Goal: Transaction & Acquisition: Book appointment/travel/reservation

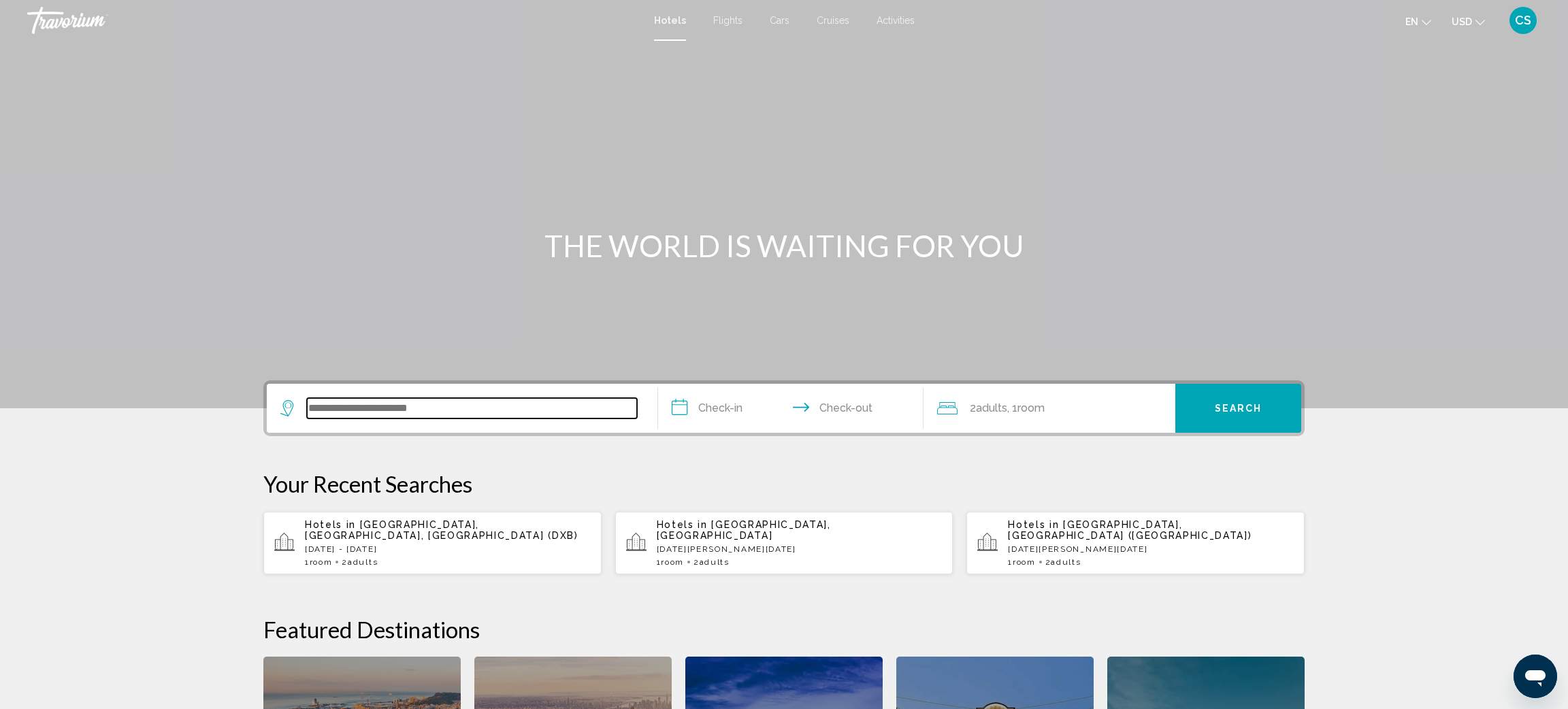
click at [401, 409] on input "Search widget" at bounding box center [472, 408] width 330 height 20
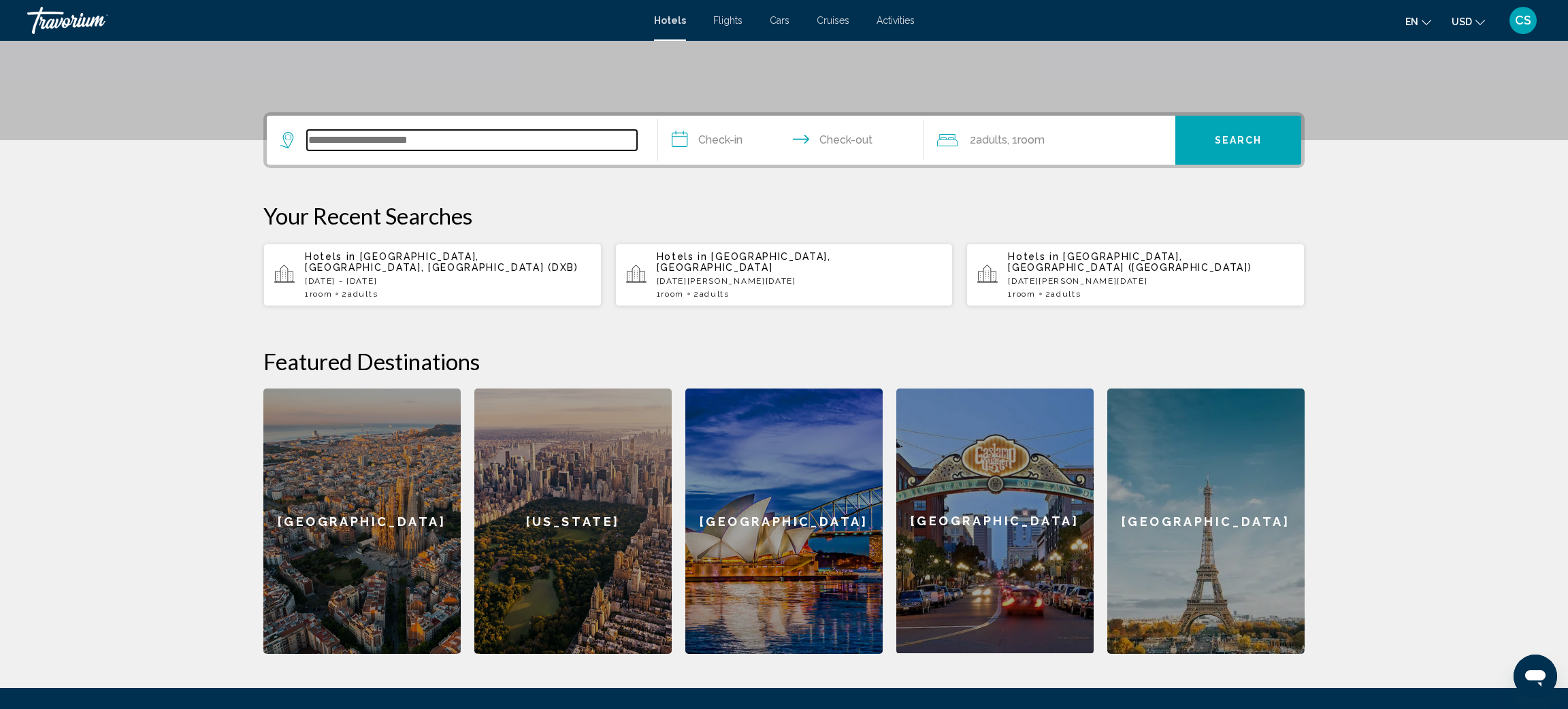
scroll to position [336, 0]
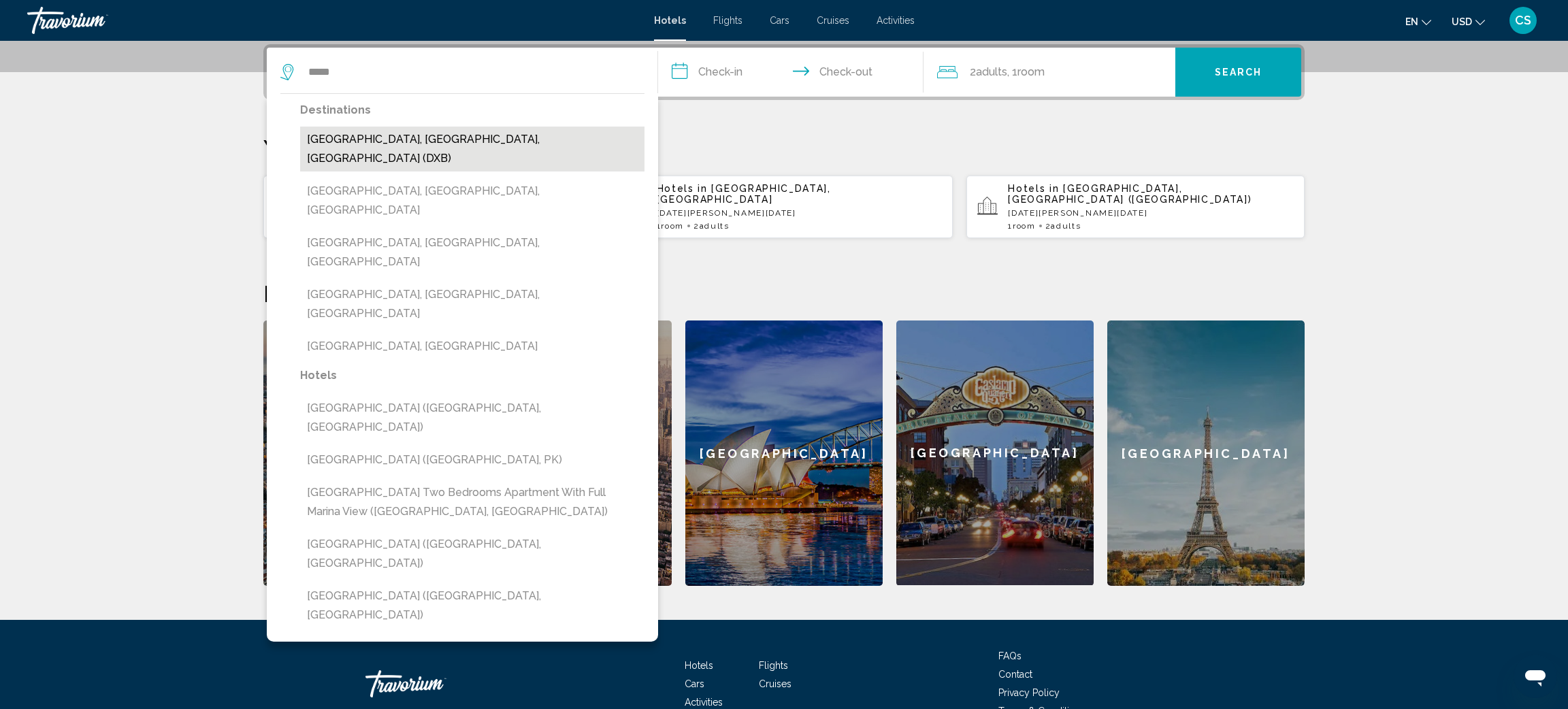
click at [370, 143] on button "[GEOGRAPHIC_DATA], [GEOGRAPHIC_DATA], [GEOGRAPHIC_DATA] (DXB)" at bounding box center [472, 149] width 344 height 45
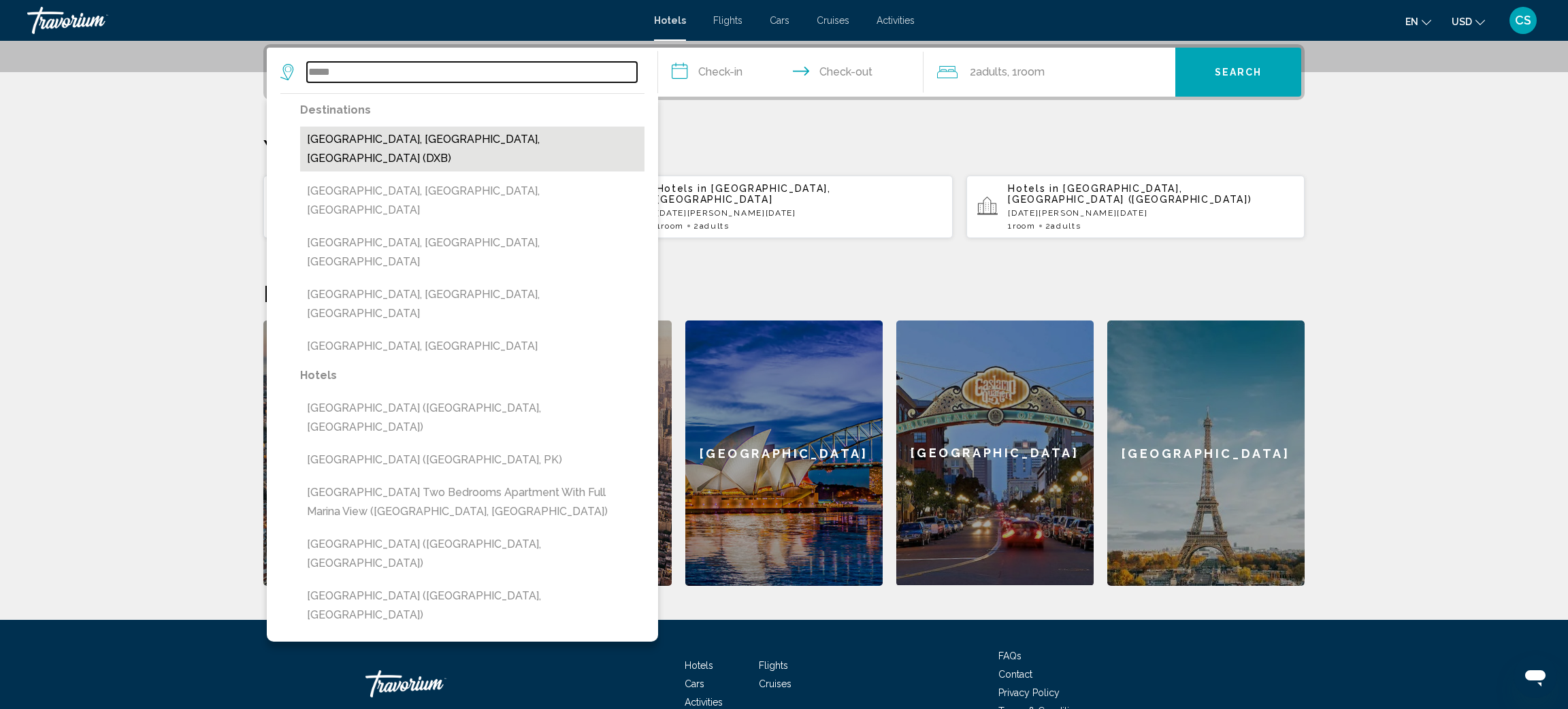
type input "**********"
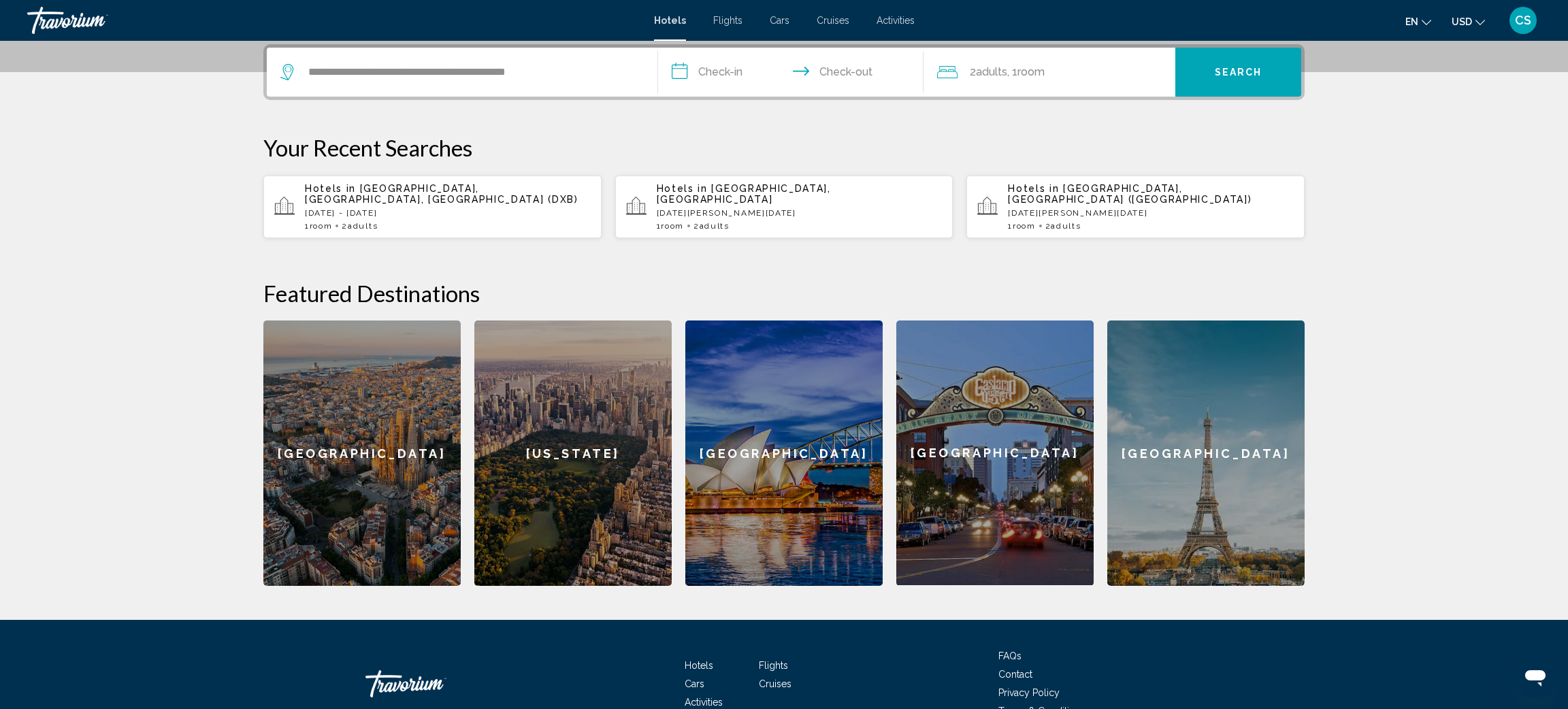
click at [713, 73] on input "**********" at bounding box center [793, 74] width 271 height 53
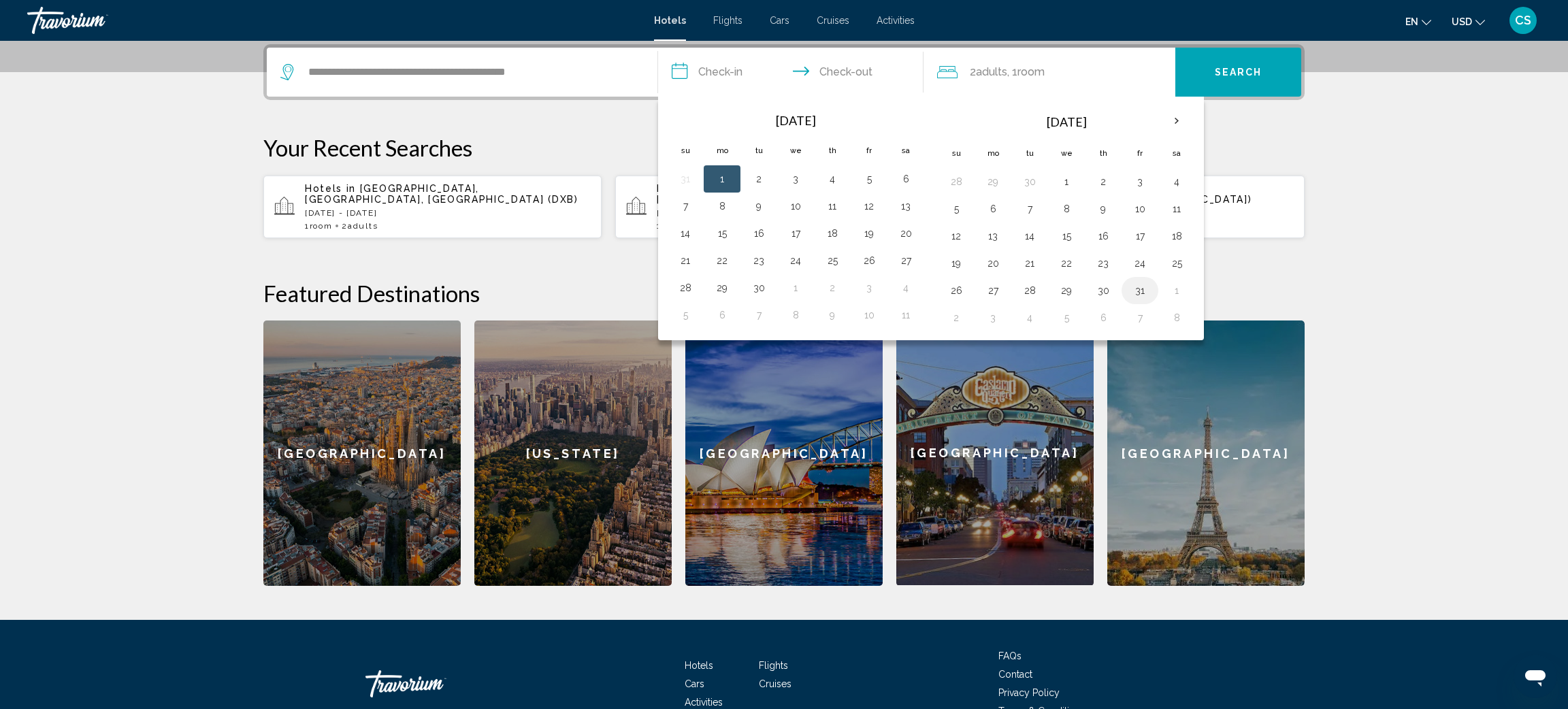
click at [1140, 293] on button "31" at bounding box center [1140, 291] width 22 height 19
click at [1180, 117] on th "Next month" at bounding box center [1177, 121] width 37 height 30
click at [994, 210] on button "3" at bounding box center [992, 209] width 22 height 19
type input "**********"
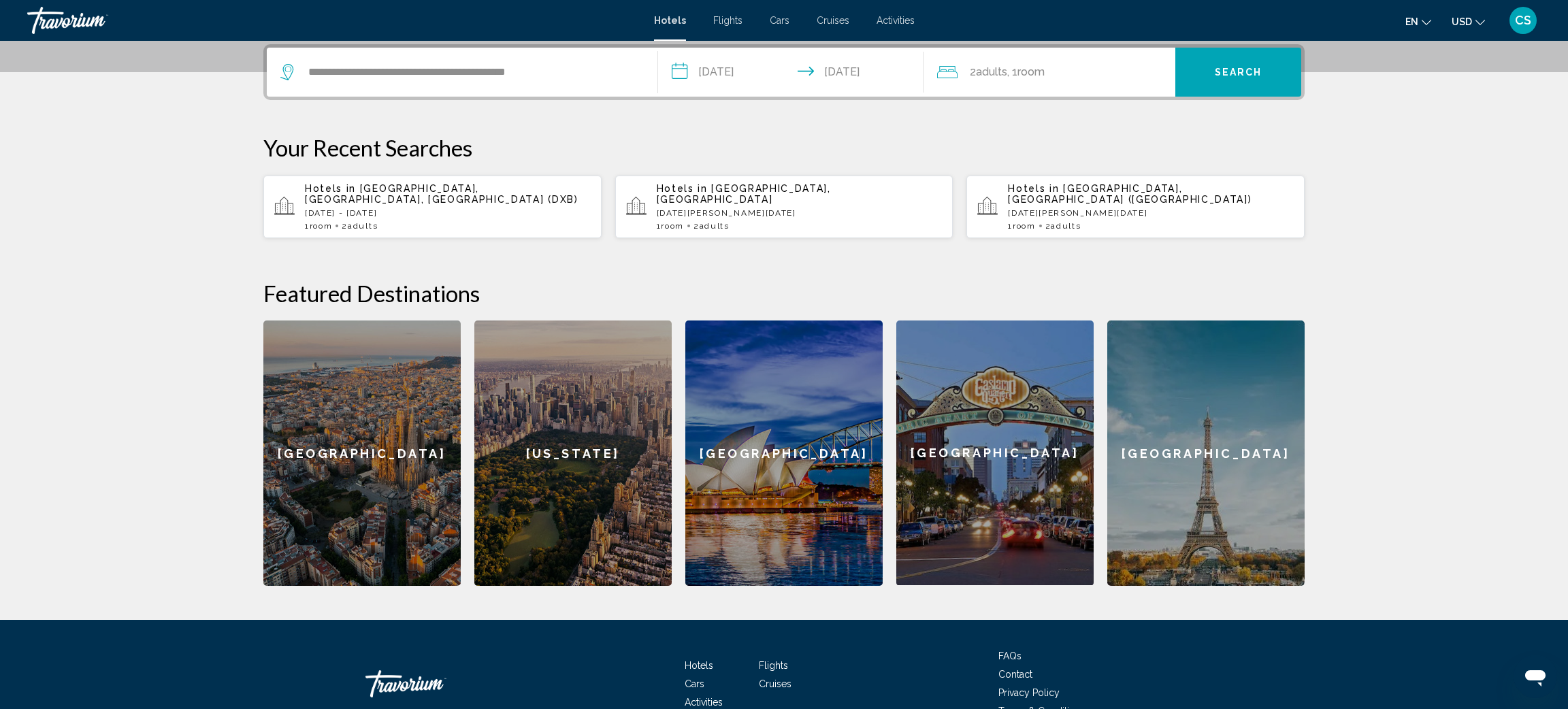
click at [1226, 75] on span "Search" at bounding box center [1238, 73] width 48 height 11
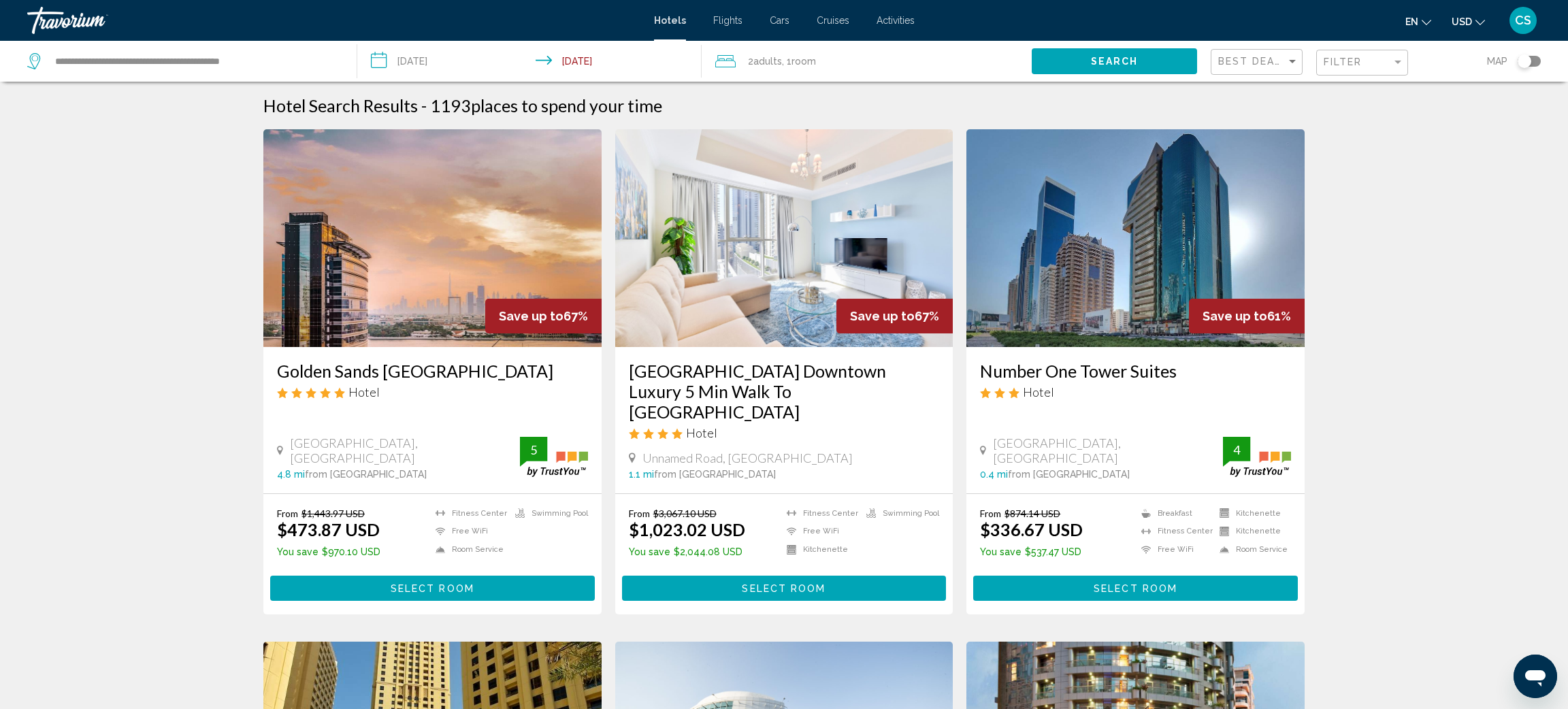
click at [422, 333] on img "Main content" at bounding box center [433, 238] width 339 height 218
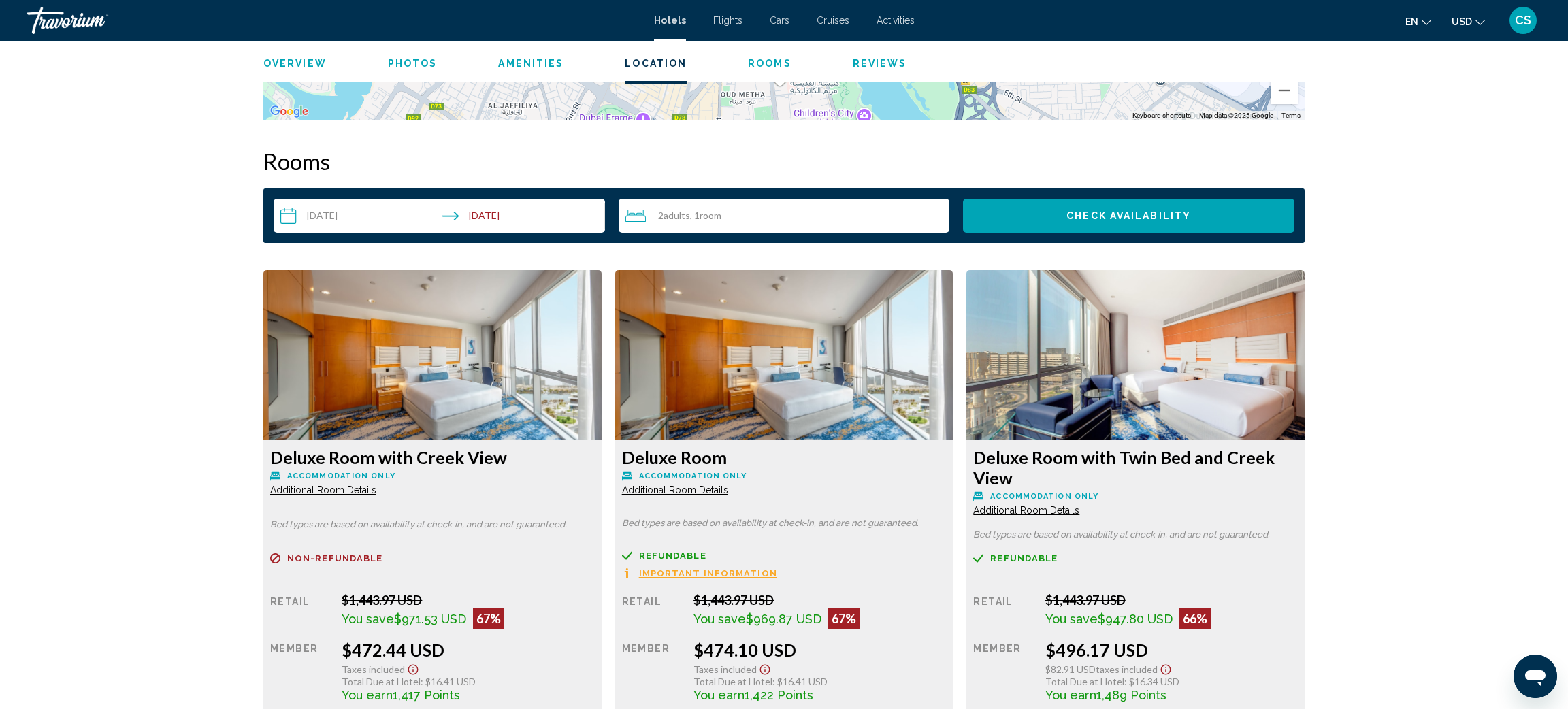
scroll to position [1672, 0]
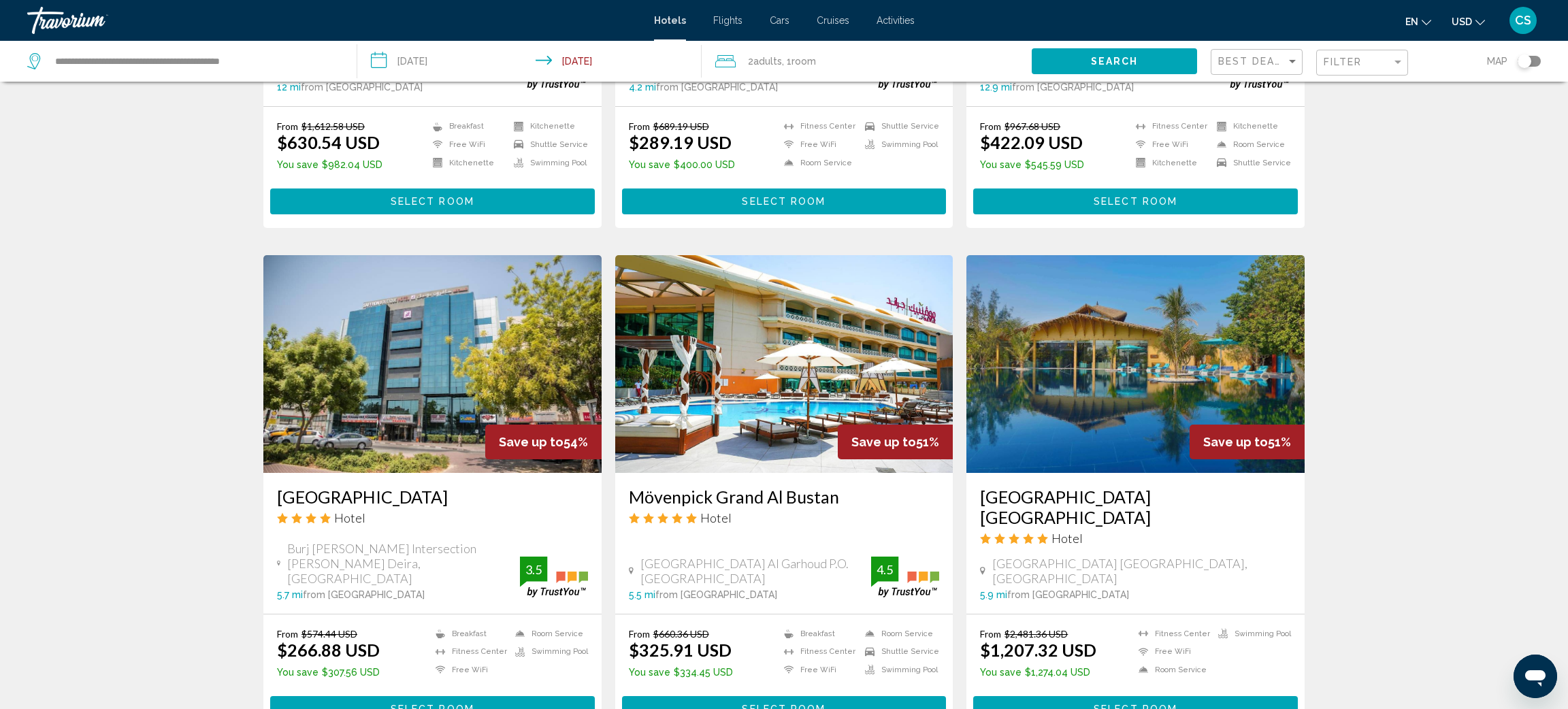
scroll to position [915, 0]
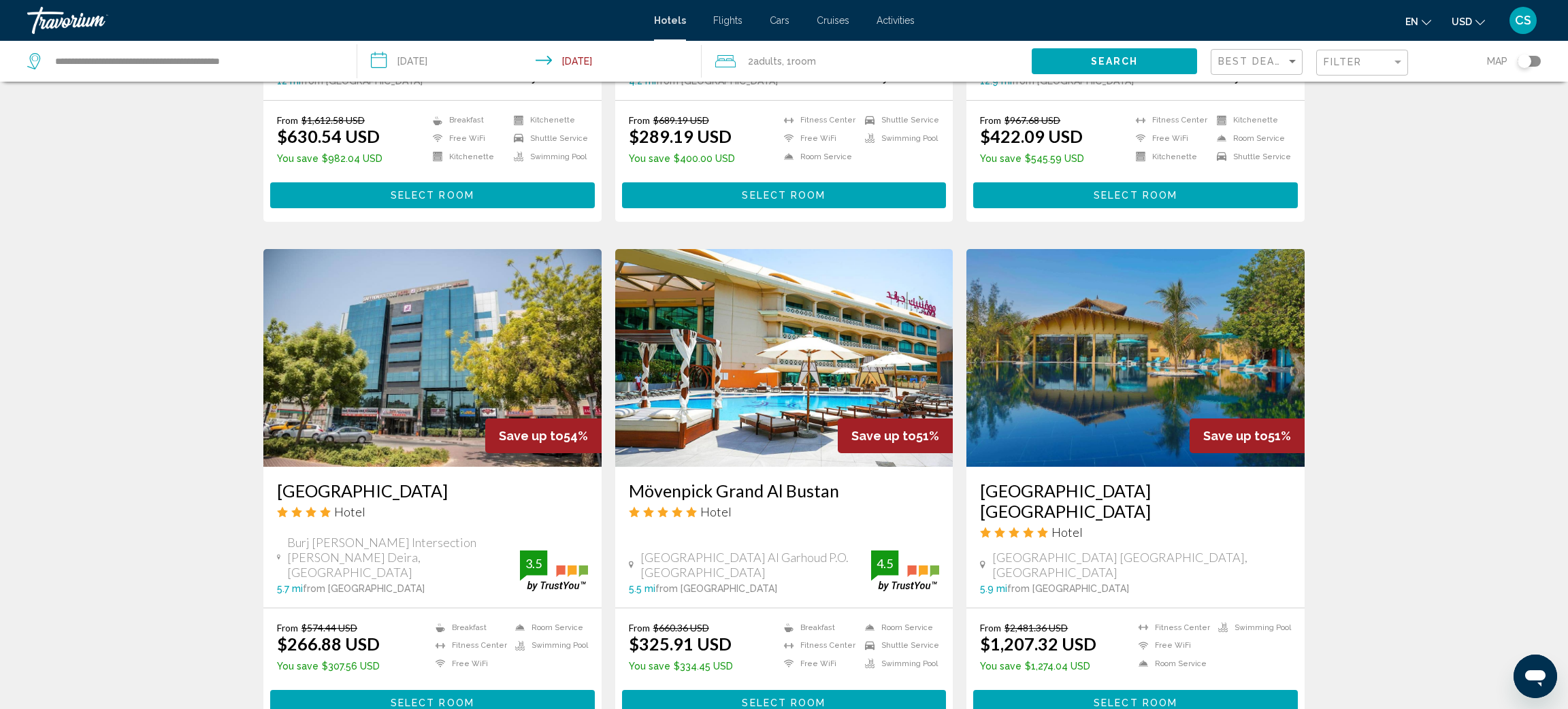
click at [812, 388] on img "Main content" at bounding box center [784, 358] width 339 height 218
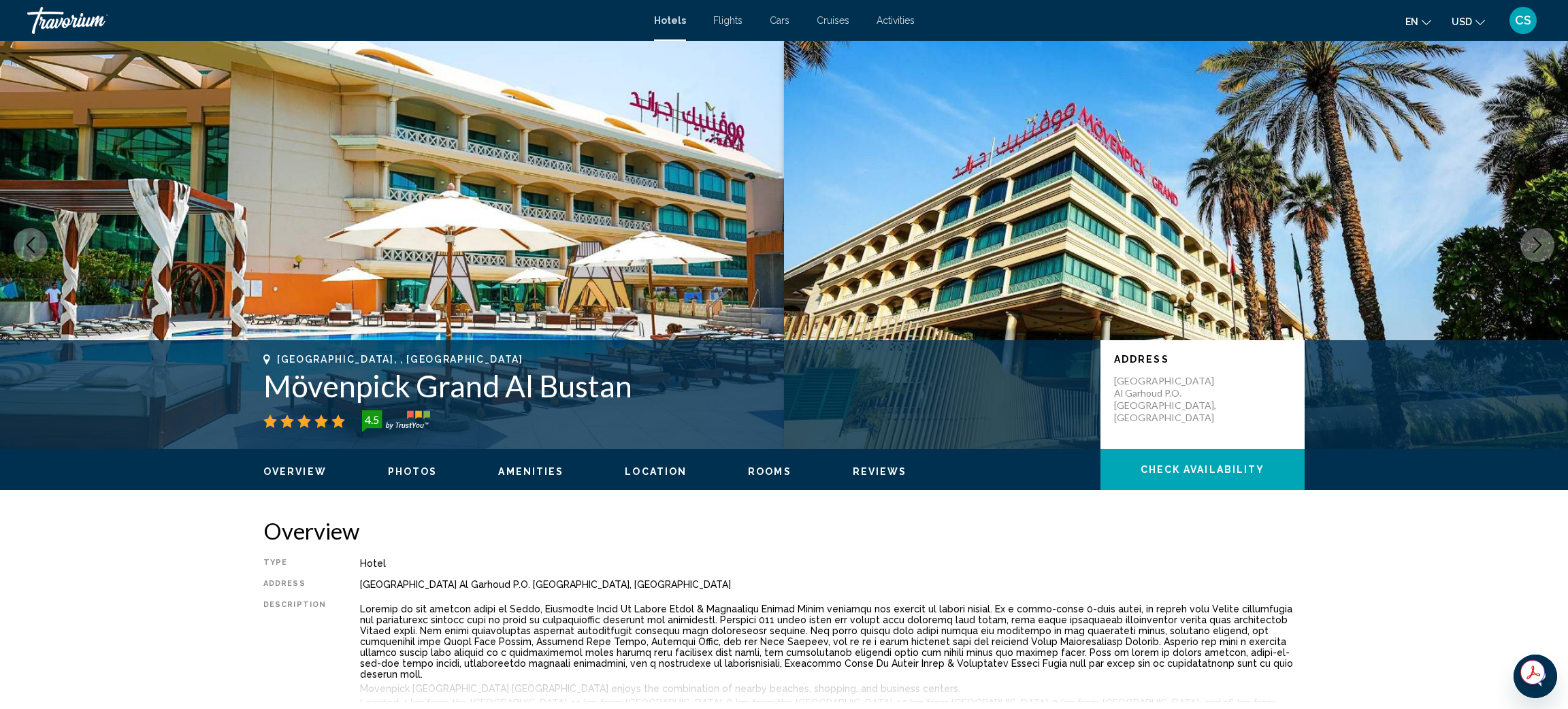
click at [811, 384] on h1 "Mövenpick Grand Al Bustan" at bounding box center [676, 386] width 824 height 35
click at [1528, 243] on button "Next image" at bounding box center [1537, 245] width 34 height 34
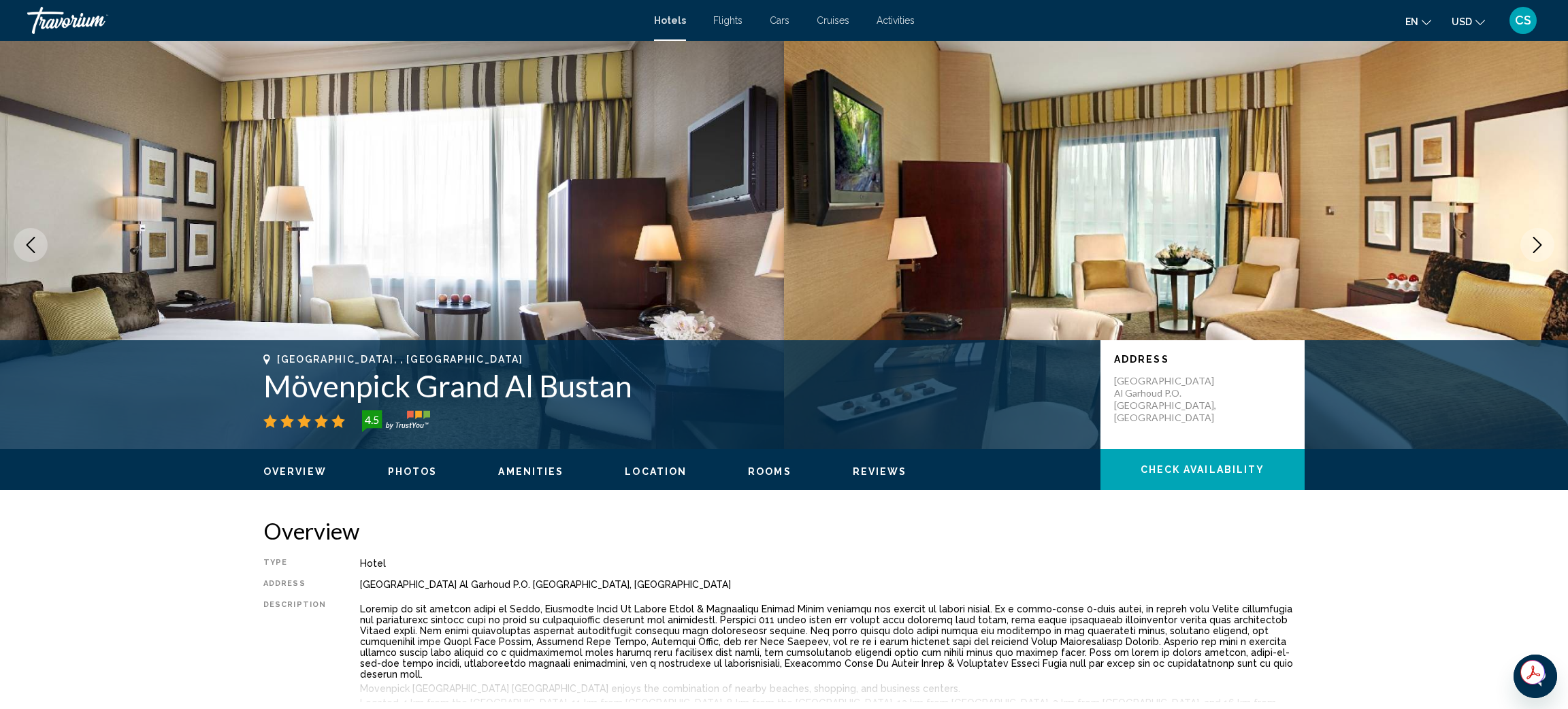
click at [1528, 243] on button "Next image" at bounding box center [1537, 245] width 34 height 34
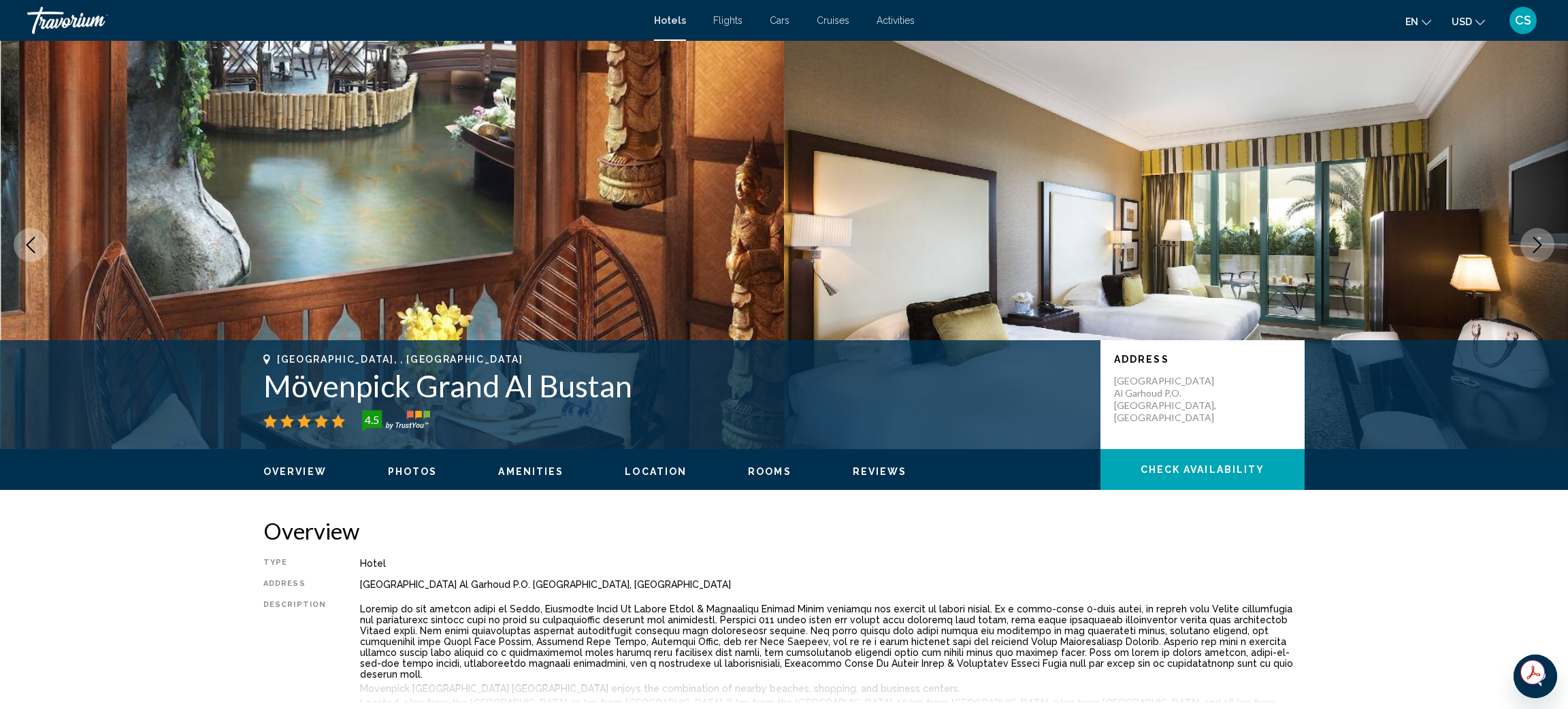
click at [1528, 243] on button "Next image" at bounding box center [1537, 245] width 34 height 34
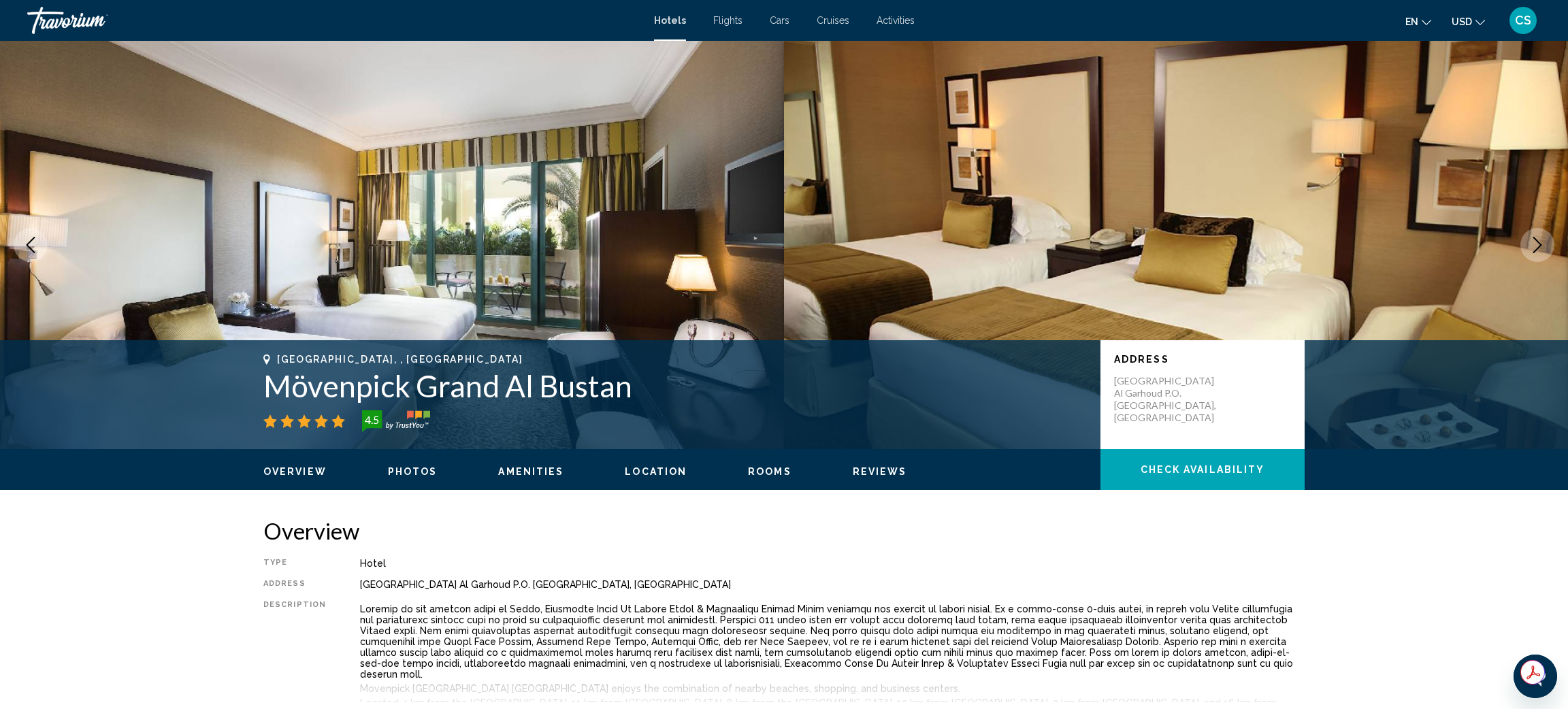
click at [1528, 243] on button "Next image" at bounding box center [1537, 245] width 34 height 34
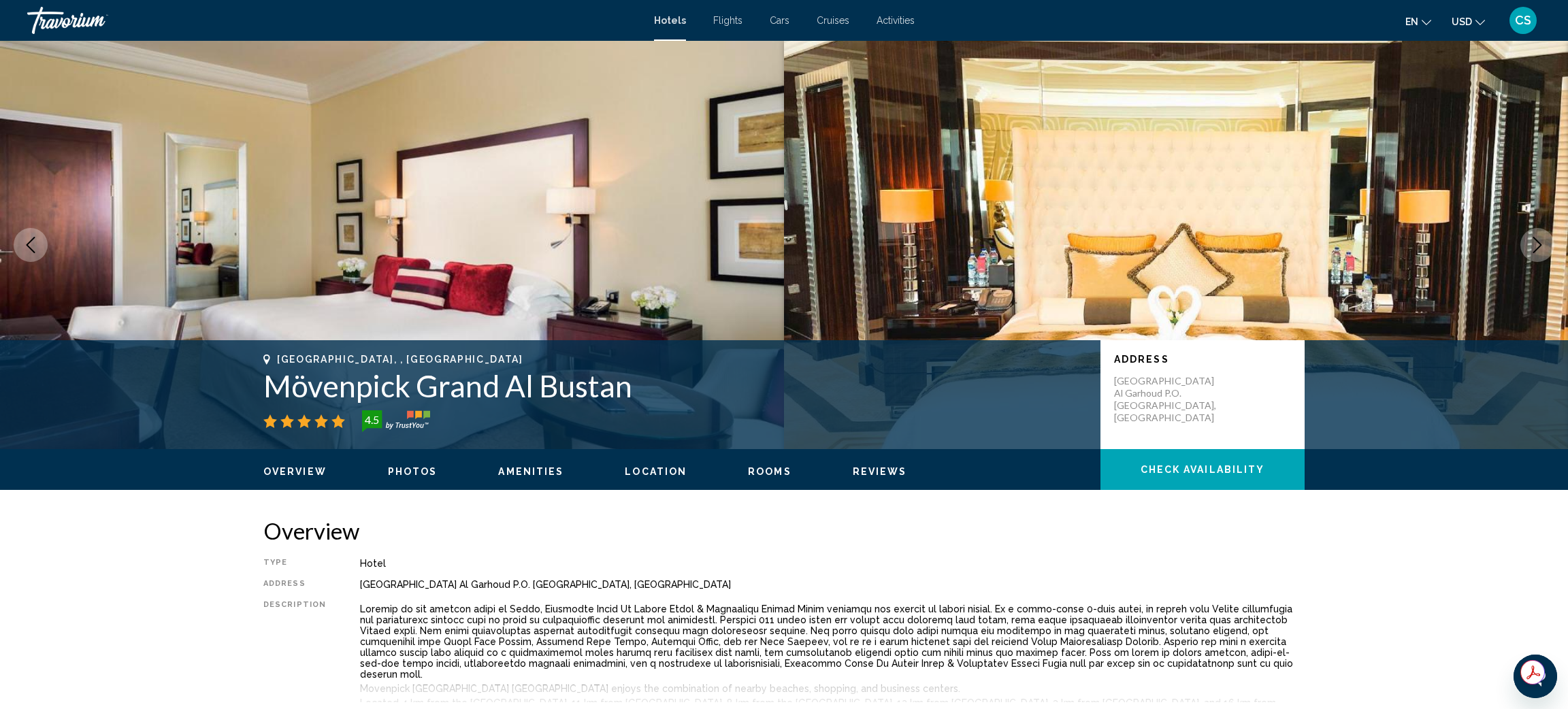
click at [1528, 243] on button "Next image" at bounding box center [1537, 245] width 34 height 34
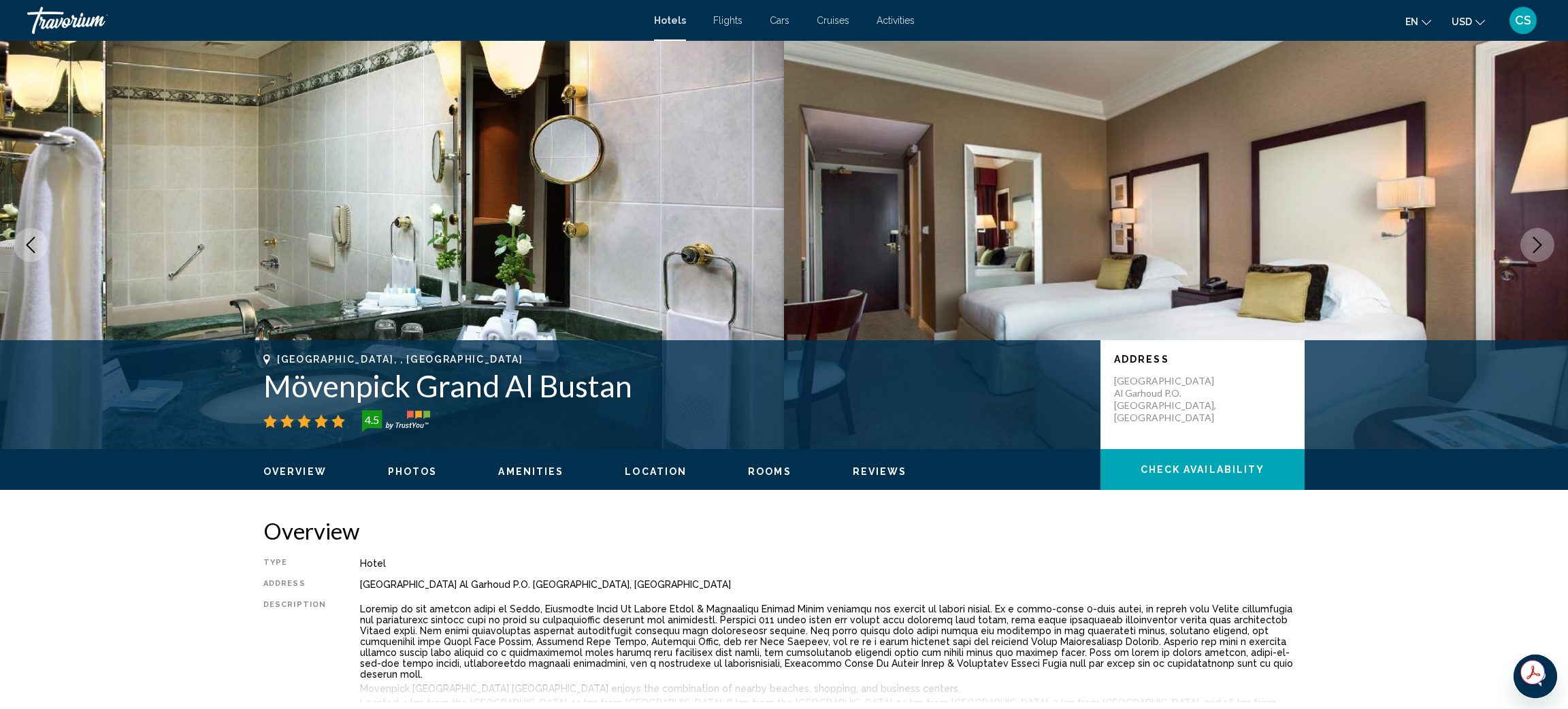
click at [1528, 243] on button "Next image" at bounding box center [1537, 245] width 34 height 34
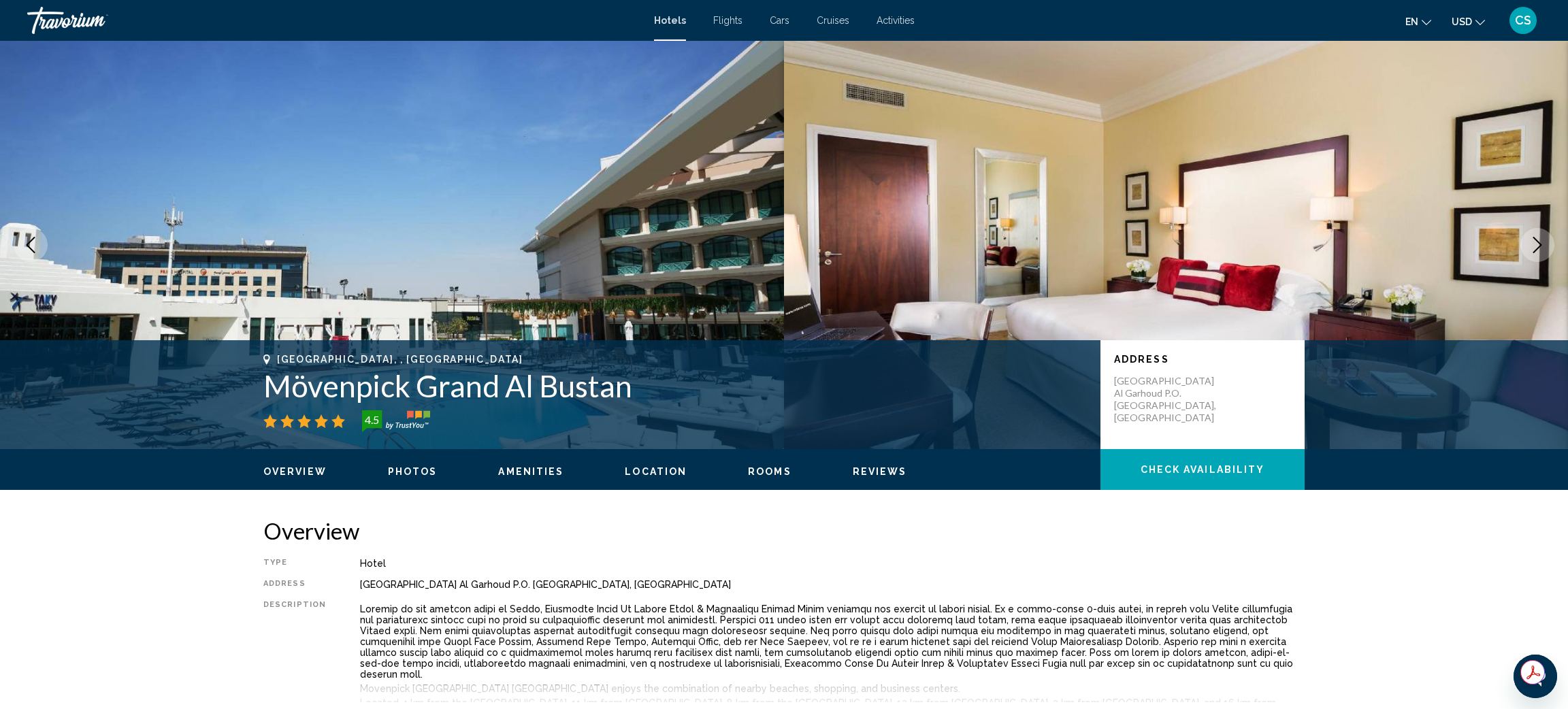
click at [1528, 243] on button "Next image" at bounding box center [1537, 245] width 34 height 34
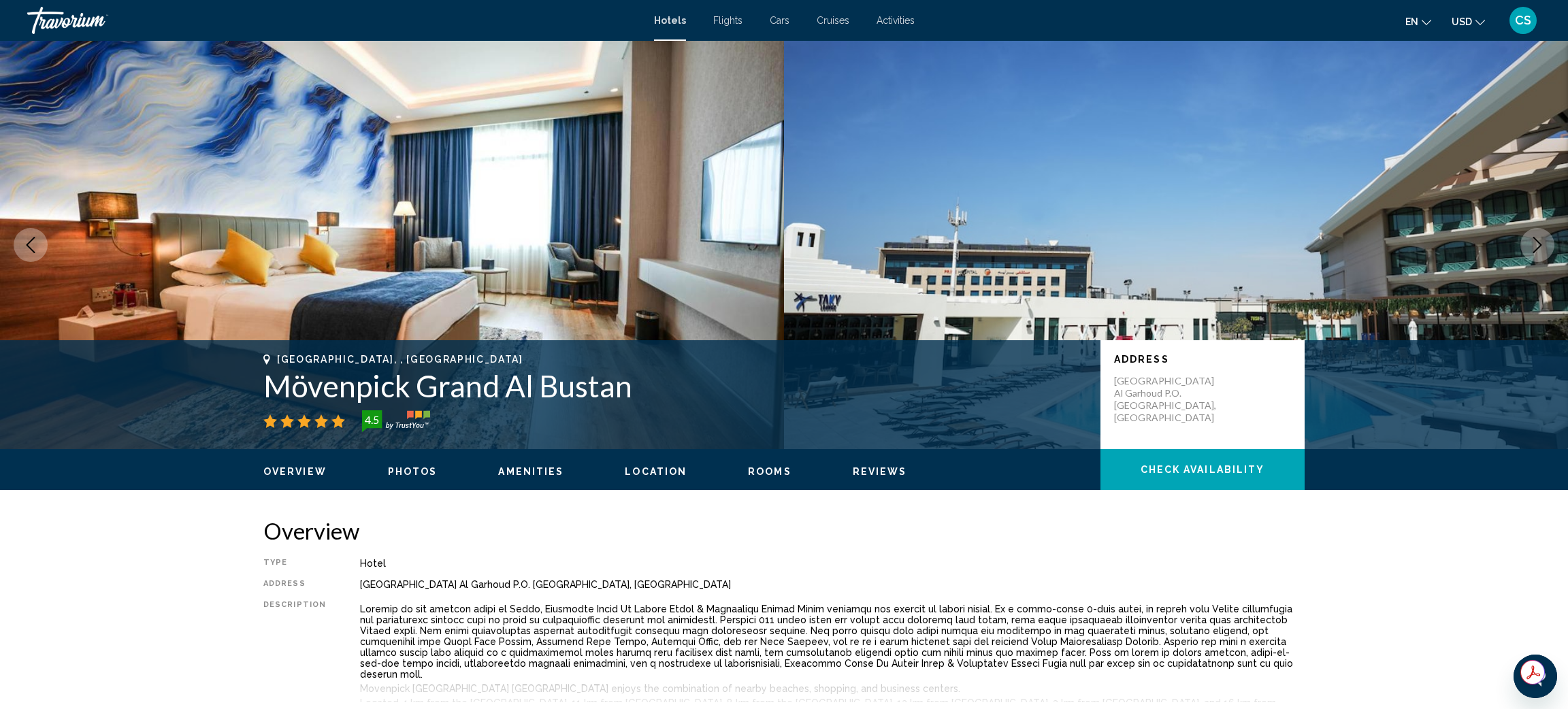
click at [1528, 243] on button "Next image" at bounding box center [1537, 245] width 34 height 34
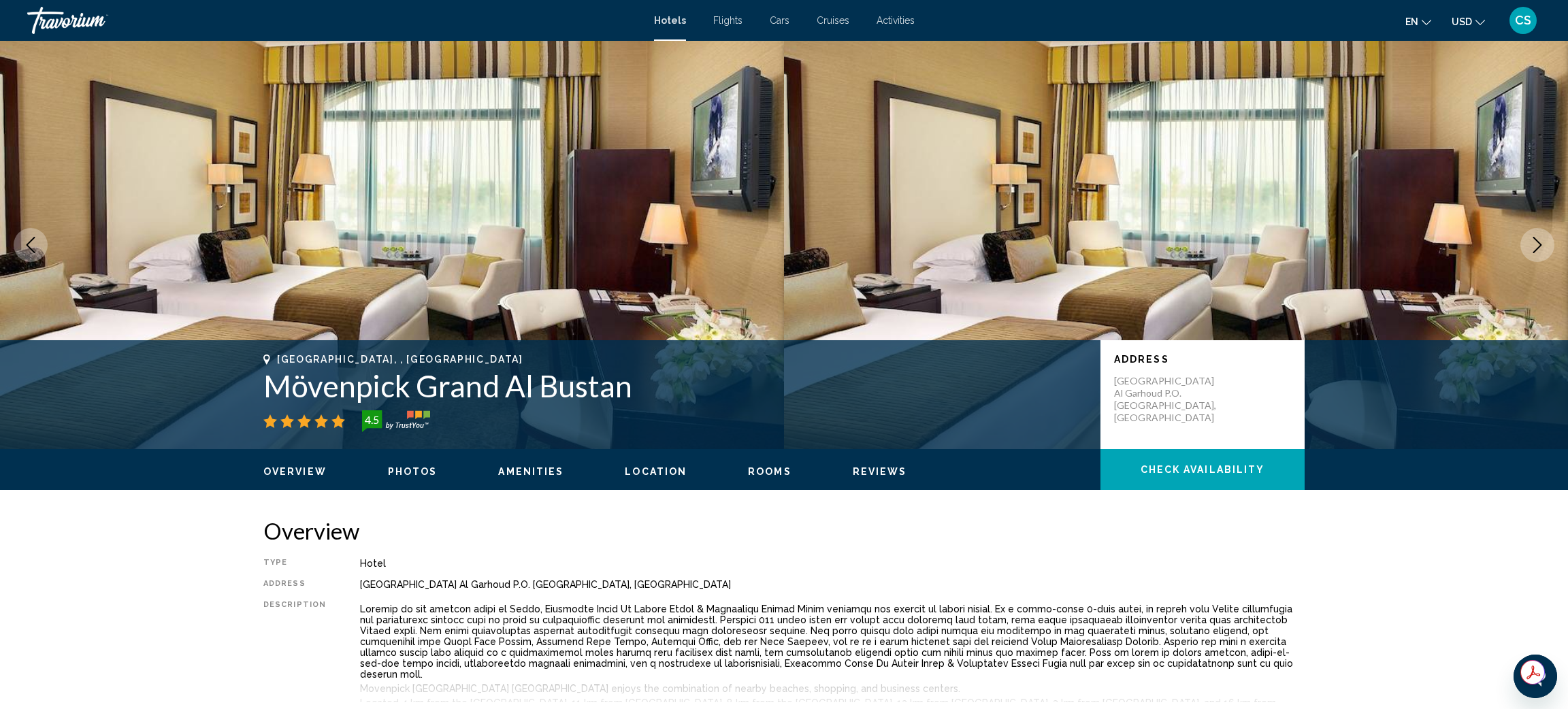
click at [1528, 243] on button "Next image" at bounding box center [1537, 245] width 34 height 34
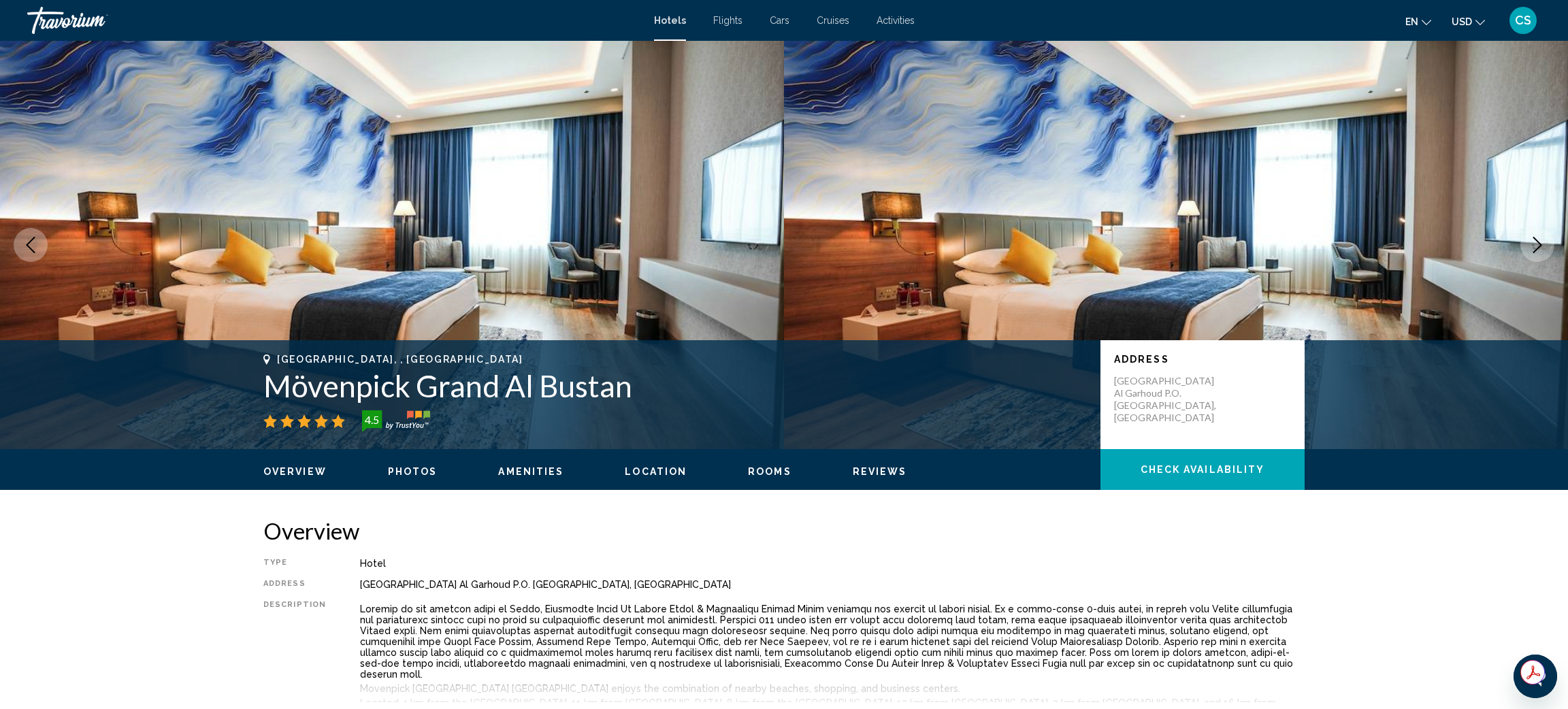
click at [1528, 243] on button "Next image" at bounding box center [1537, 245] width 34 height 34
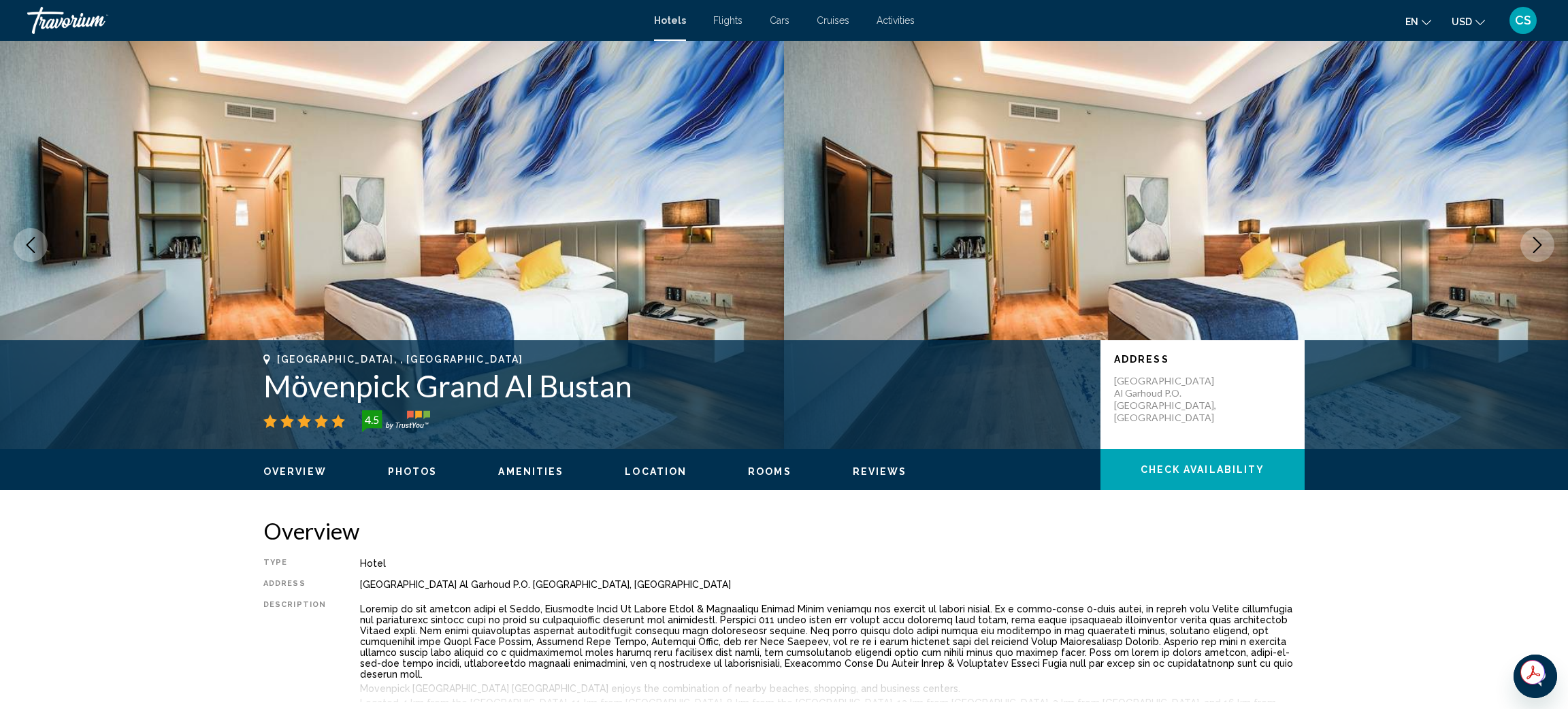
click at [1528, 243] on button "Next image" at bounding box center [1537, 245] width 34 height 34
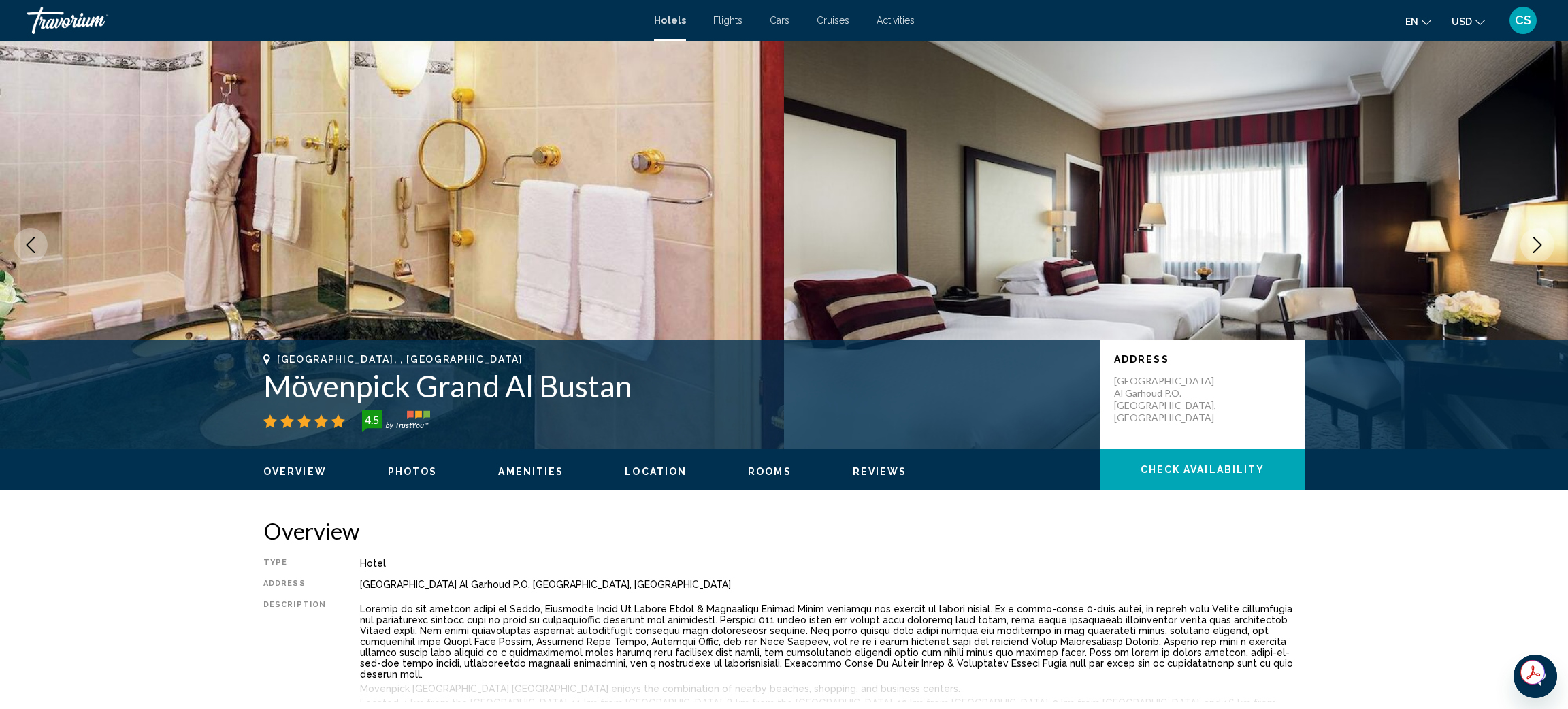
click at [1528, 243] on button "Next image" at bounding box center [1537, 245] width 34 height 34
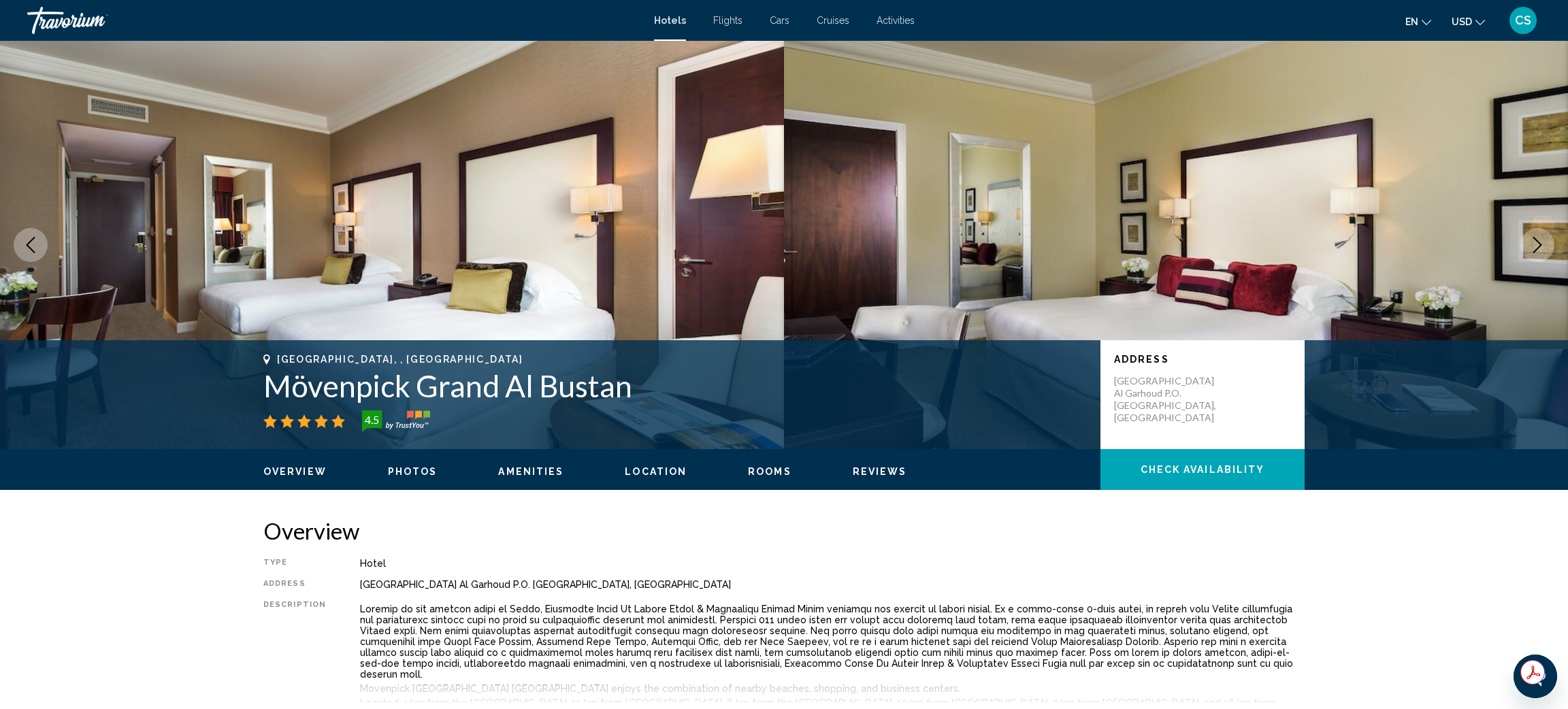
click at [1528, 243] on button "Next image" at bounding box center [1537, 245] width 34 height 34
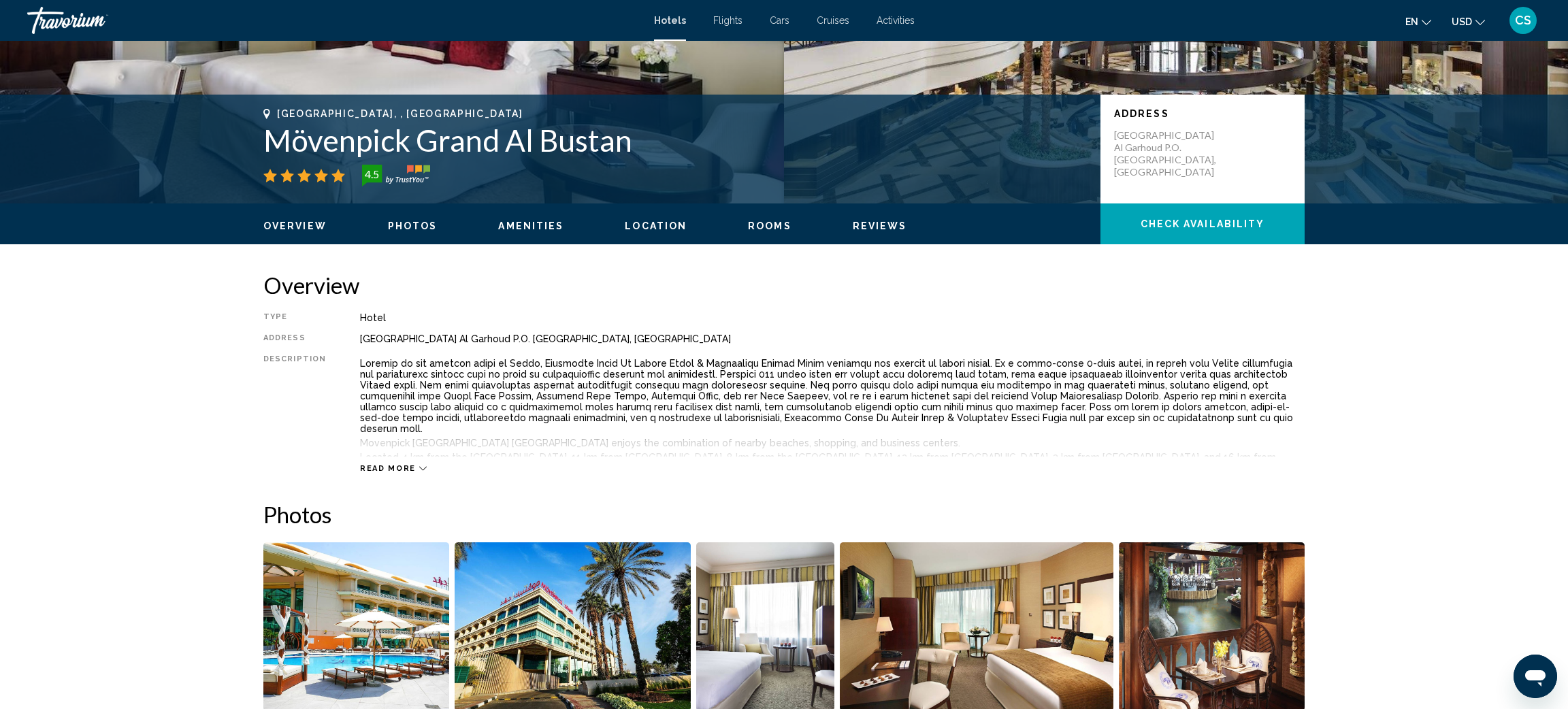
scroll to position [254, 0]
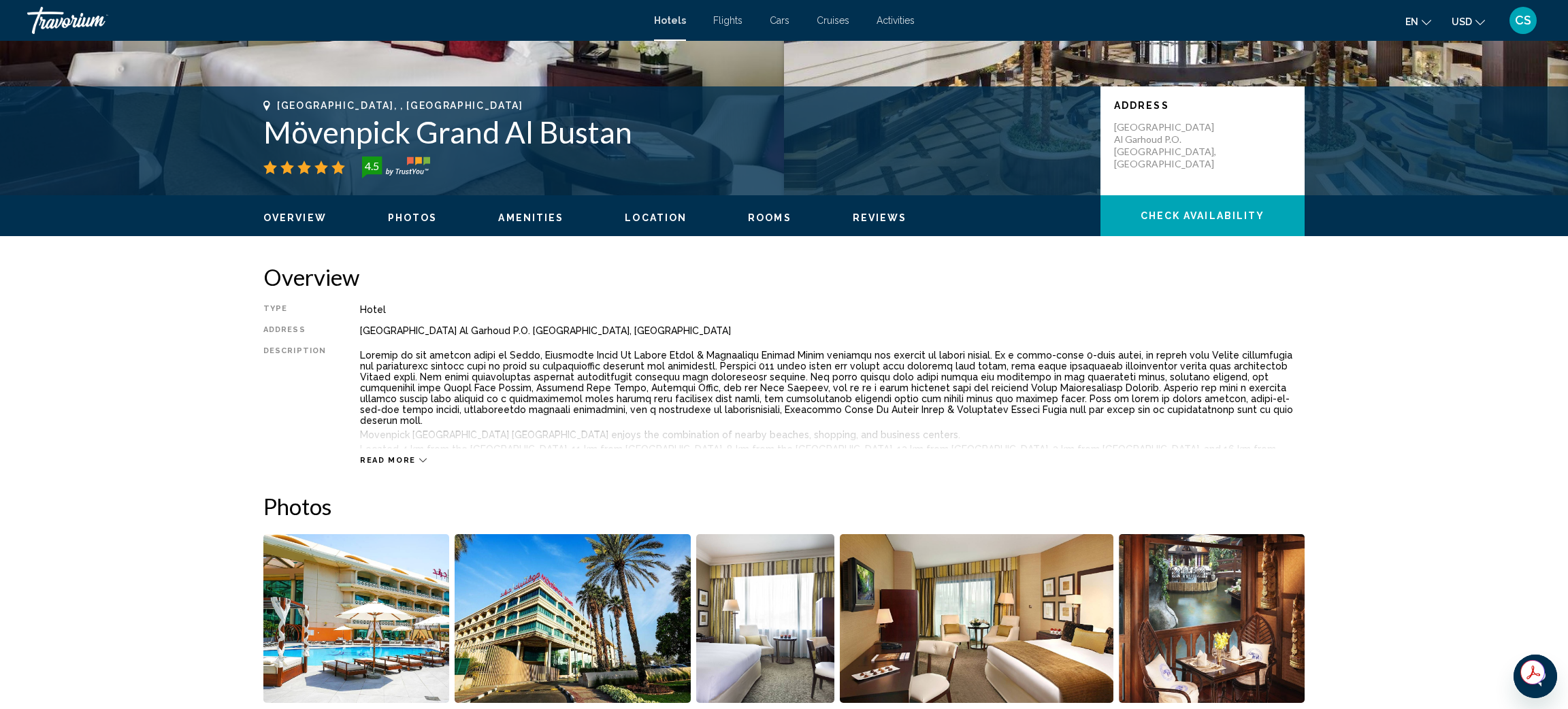
click at [400, 456] on span "Read more" at bounding box center [388, 460] width 56 height 9
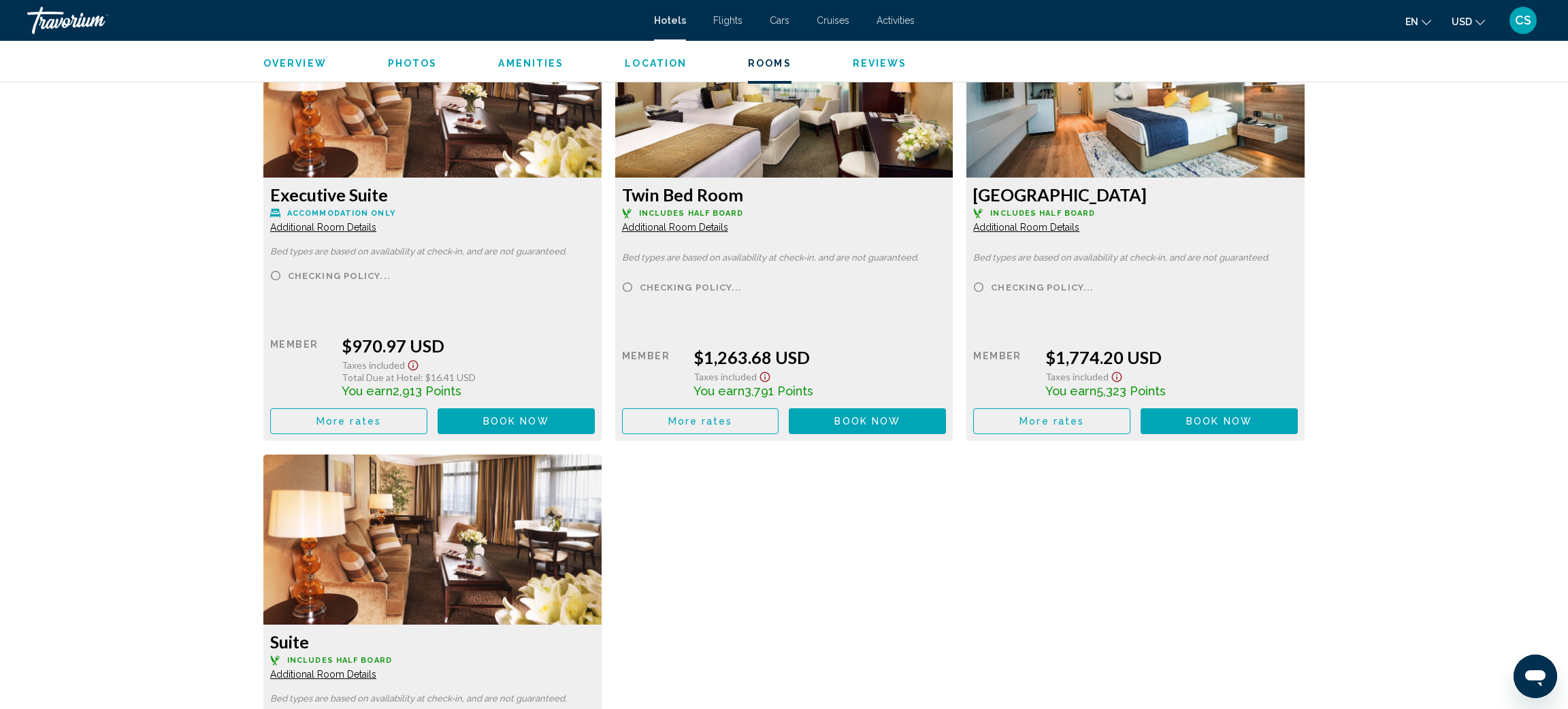
scroll to position [4847, 0]
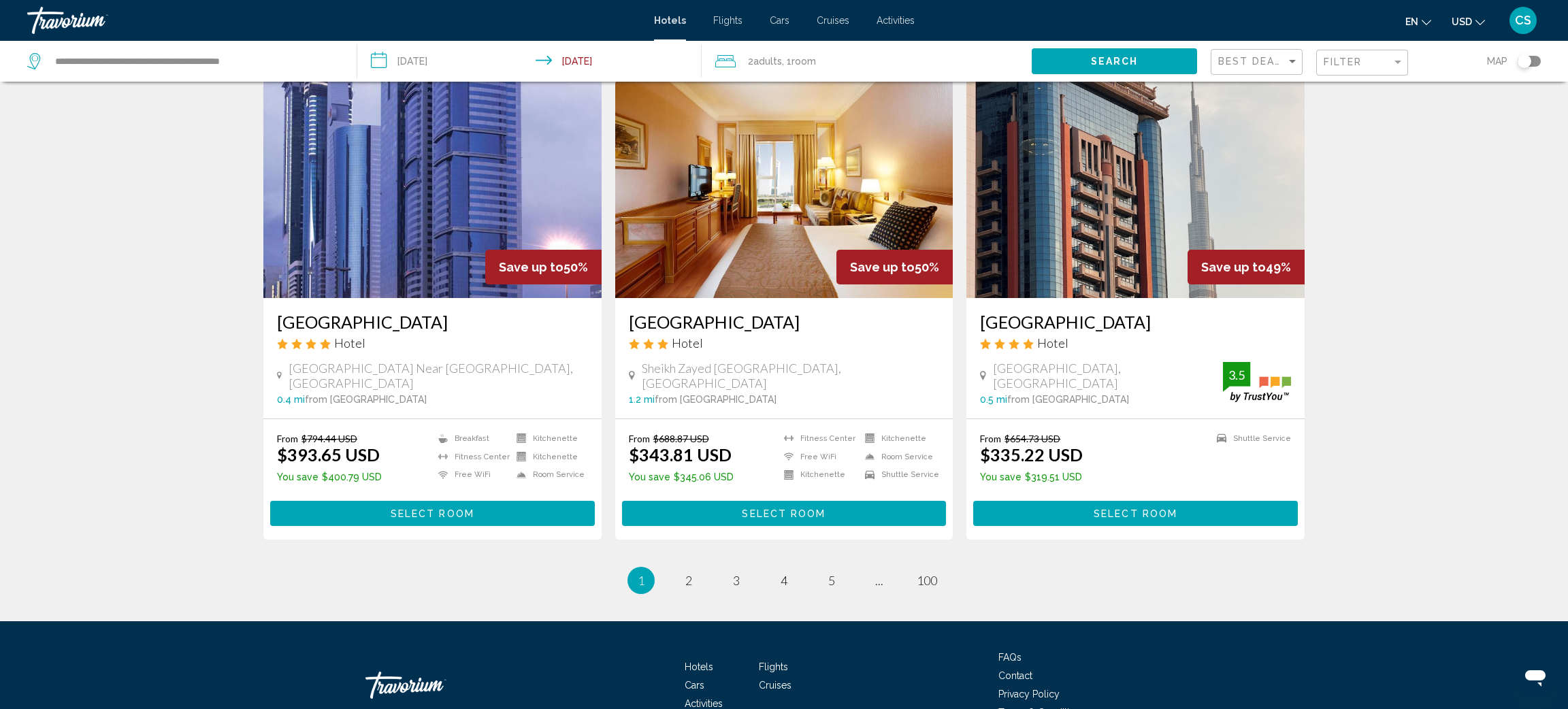
scroll to position [1593, 0]
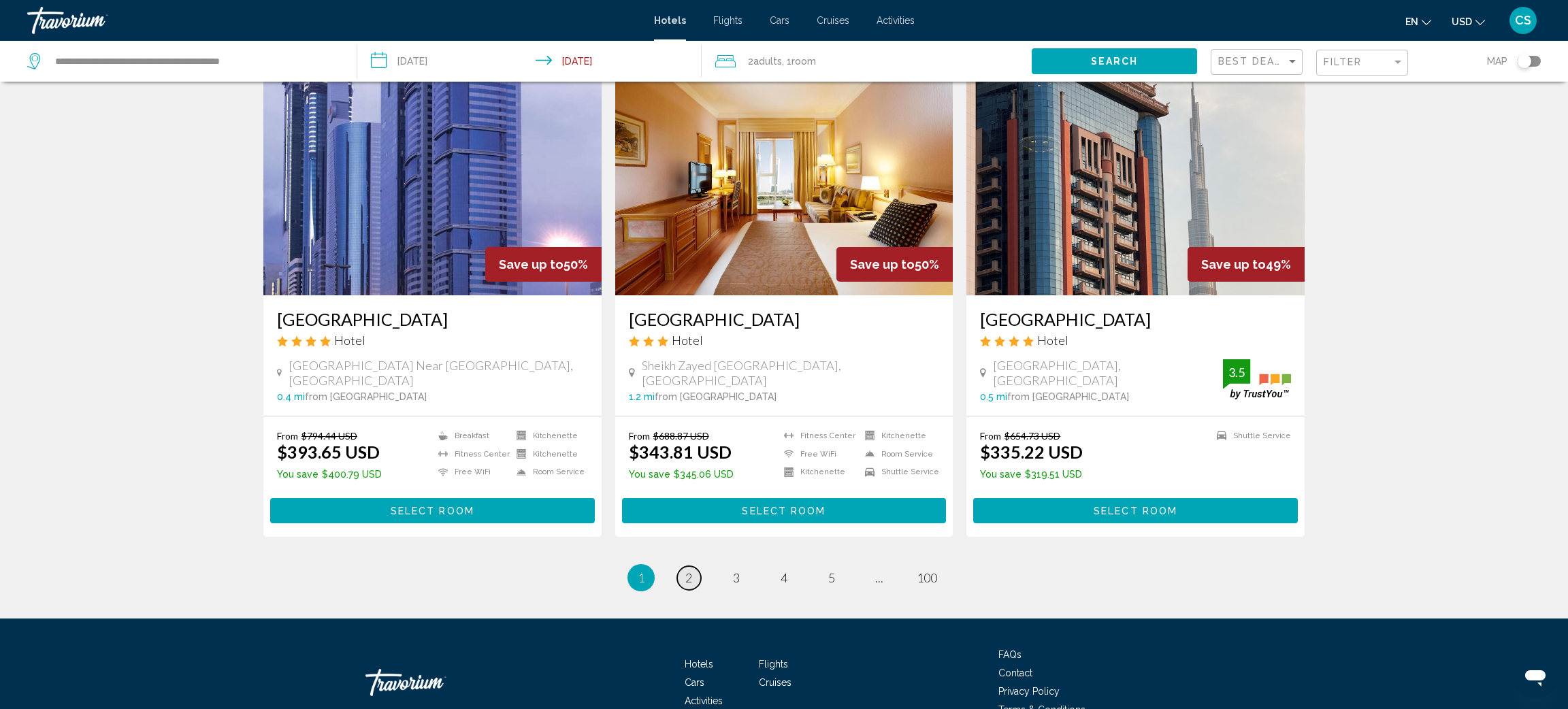
click at [689, 570] on span "2" at bounding box center [688, 577] width 6 height 15
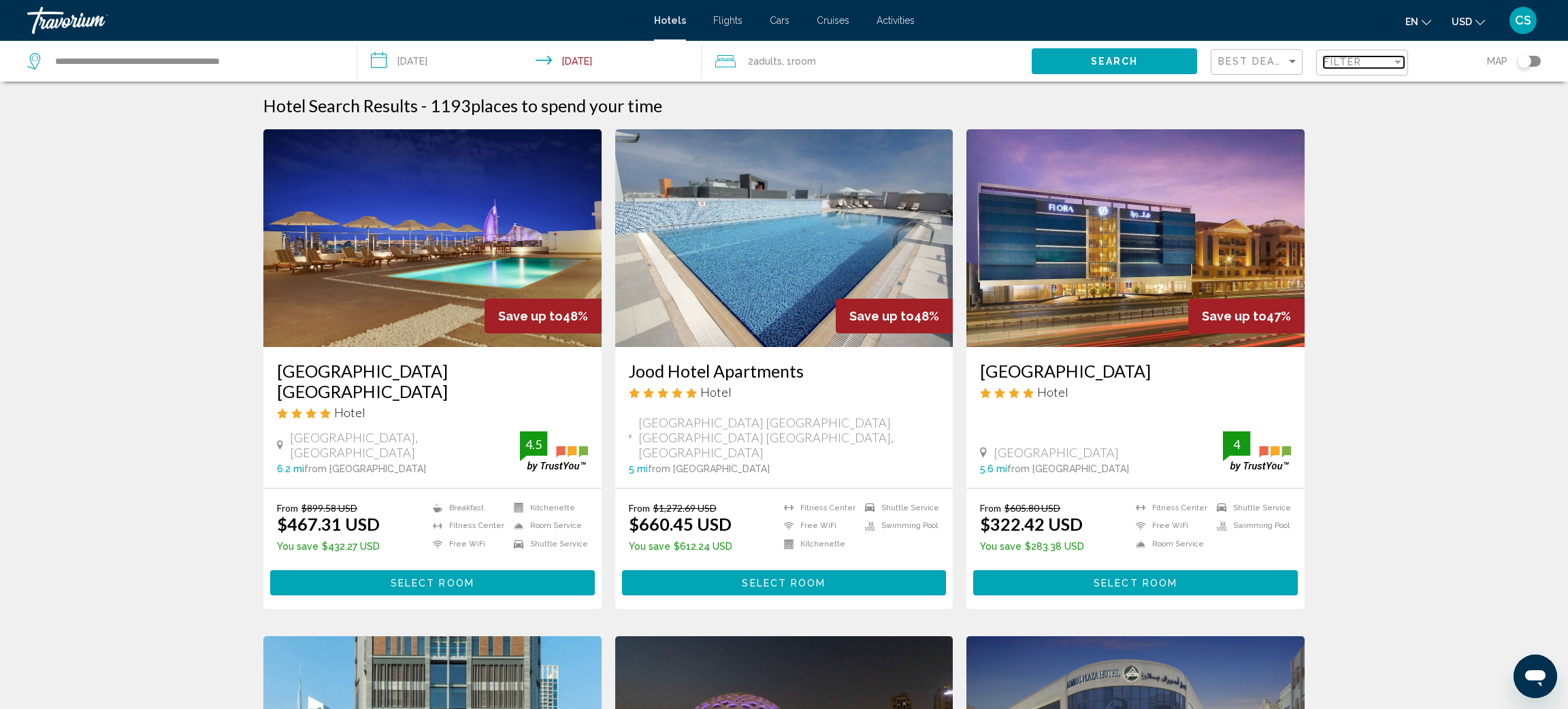
click at [1357, 56] on span "Filter" at bounding box center [1343, 62] width 39 height 11
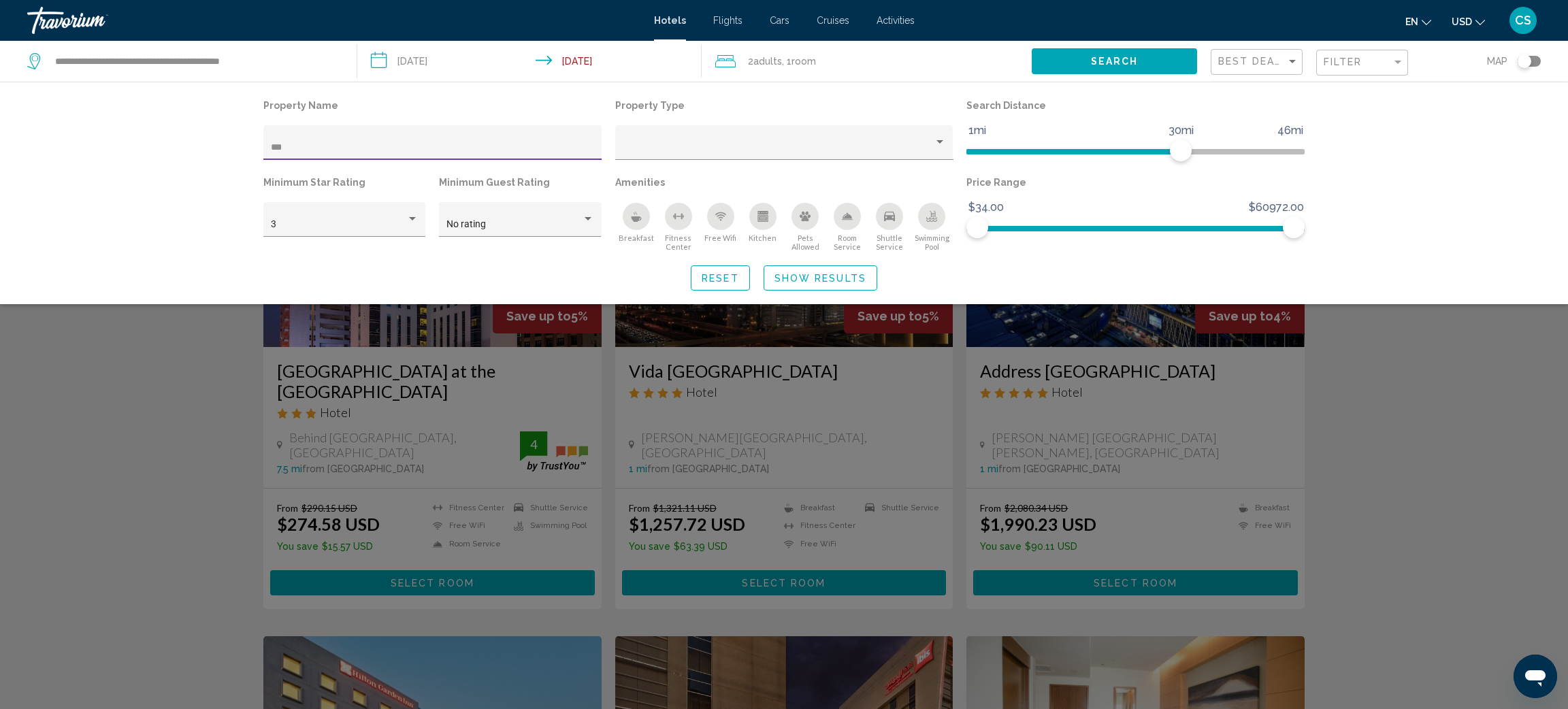
type input "***"
click at [805, 281] on span "Show Results" at bounding box center [821, 279] width 92 height 11
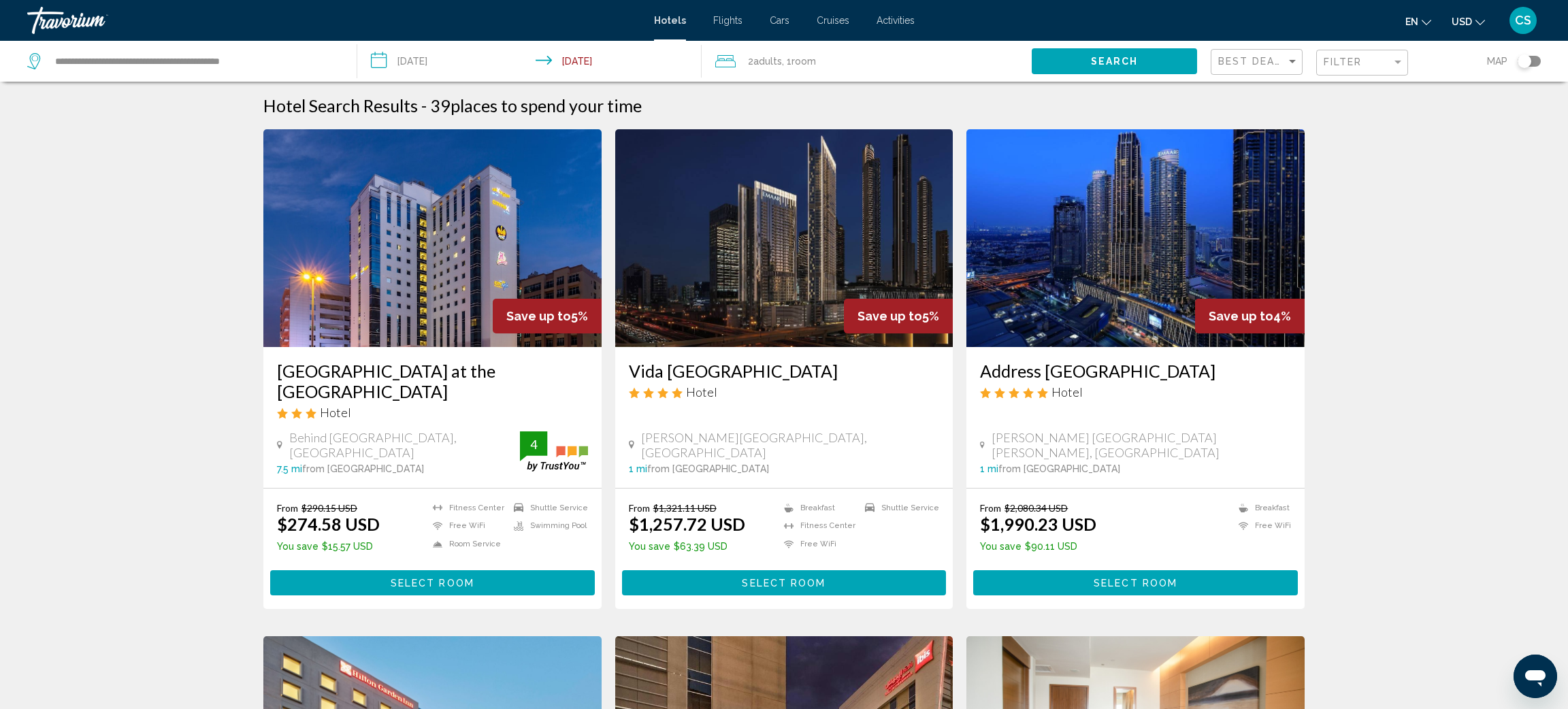
click at [1341, 55] on div "Filter" at bounding box center [1364, 62] width 81 height 25
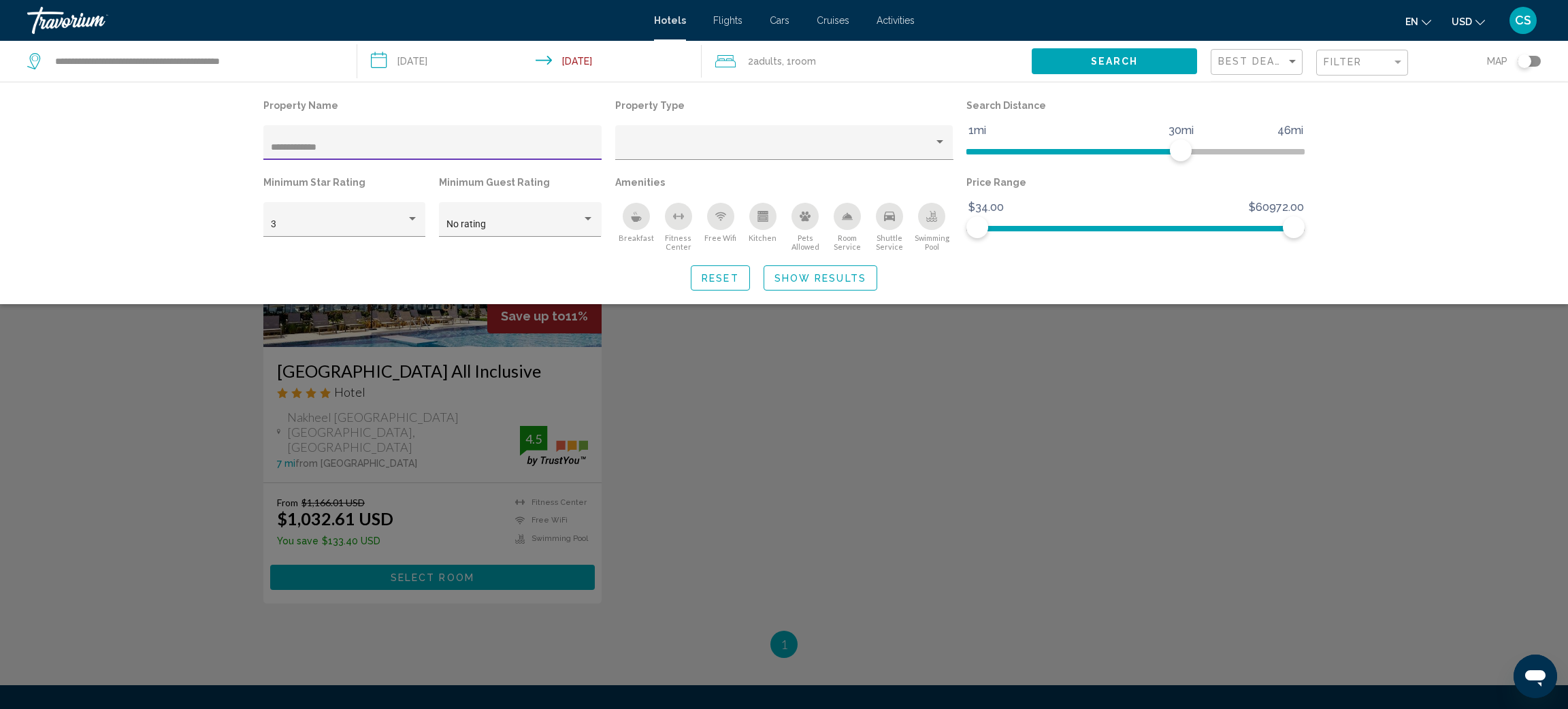
type input "**********"
click at [812, 274] on span "Show Results" at bounding box center [821, 279] width 92 height 11
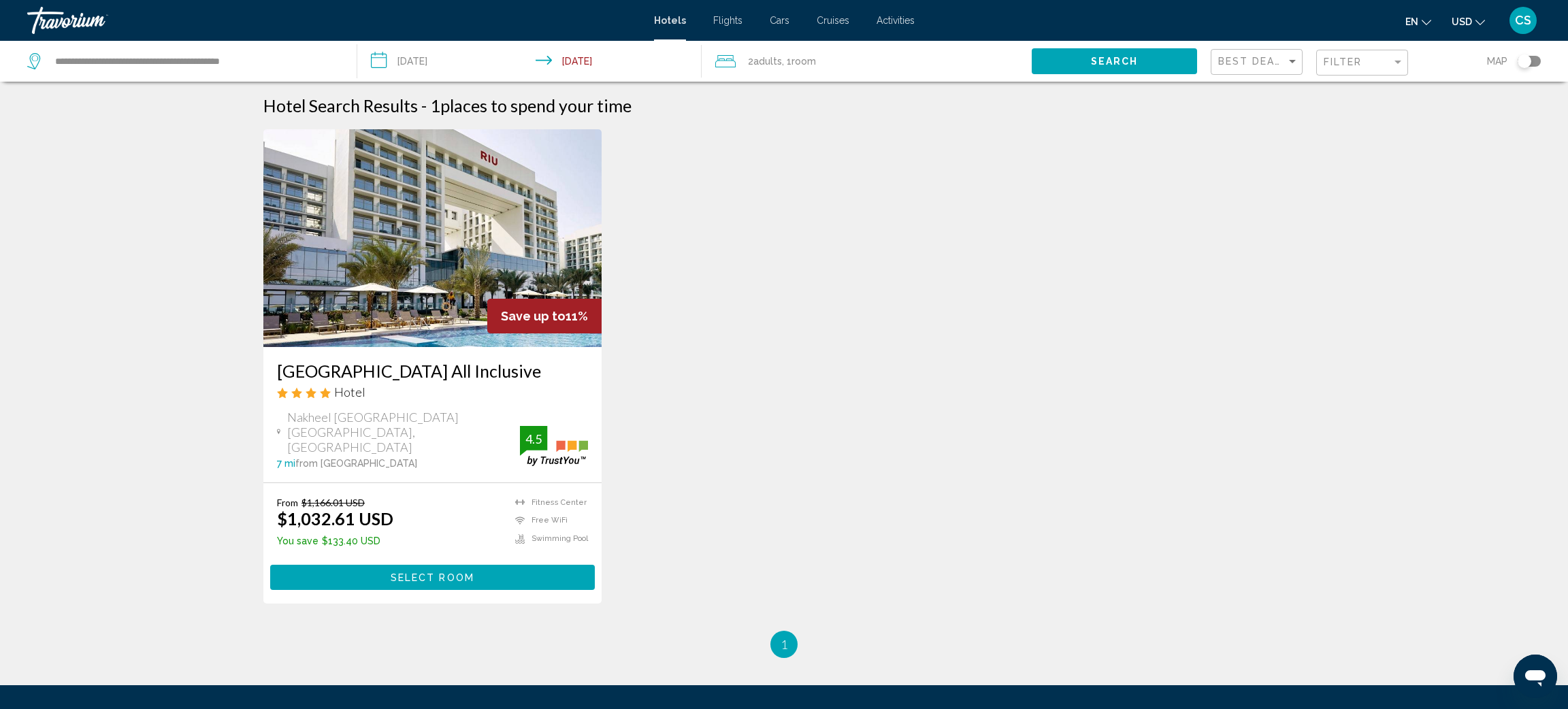
click at [495, 247] on img "Main content" at bounding box center [433, 238] width 339 height 218
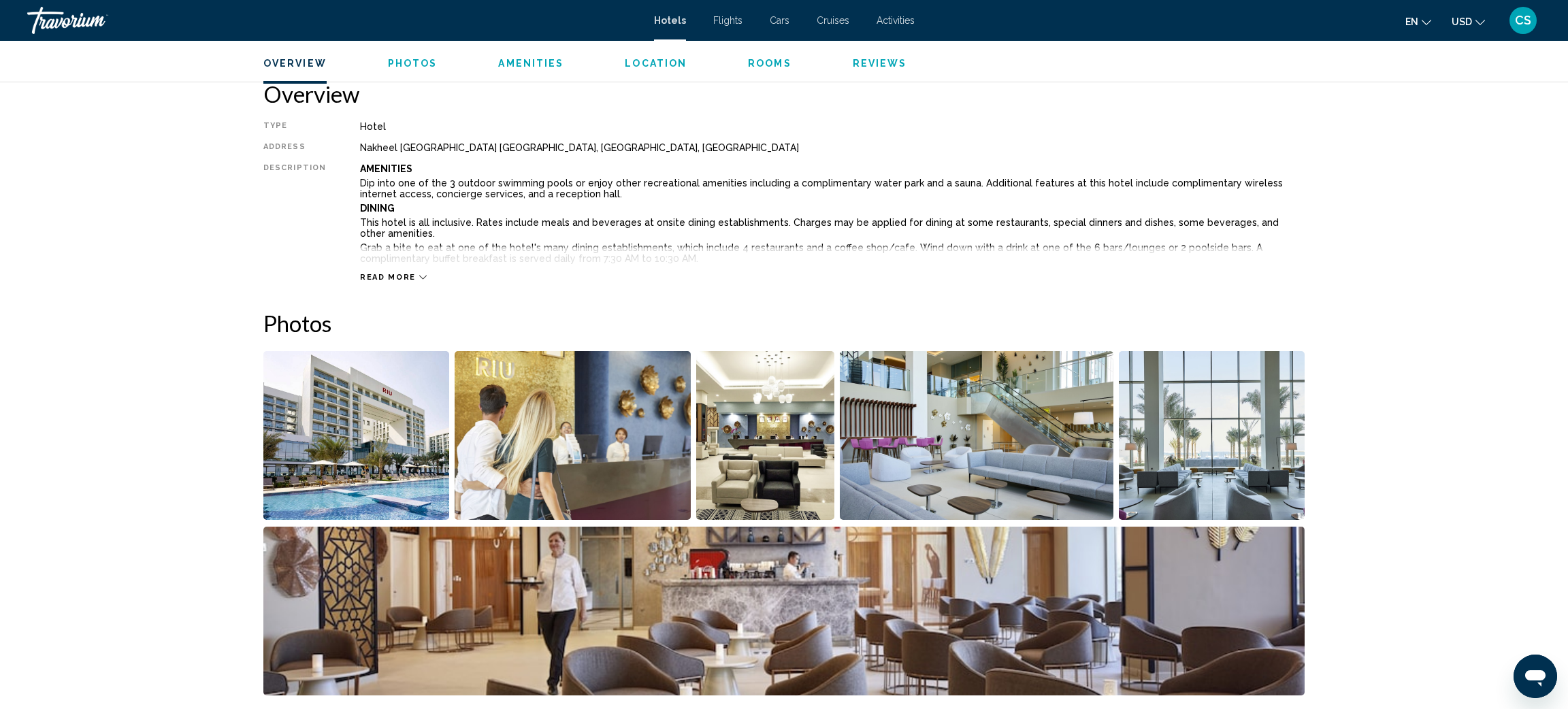
scroll to position [442, 0]
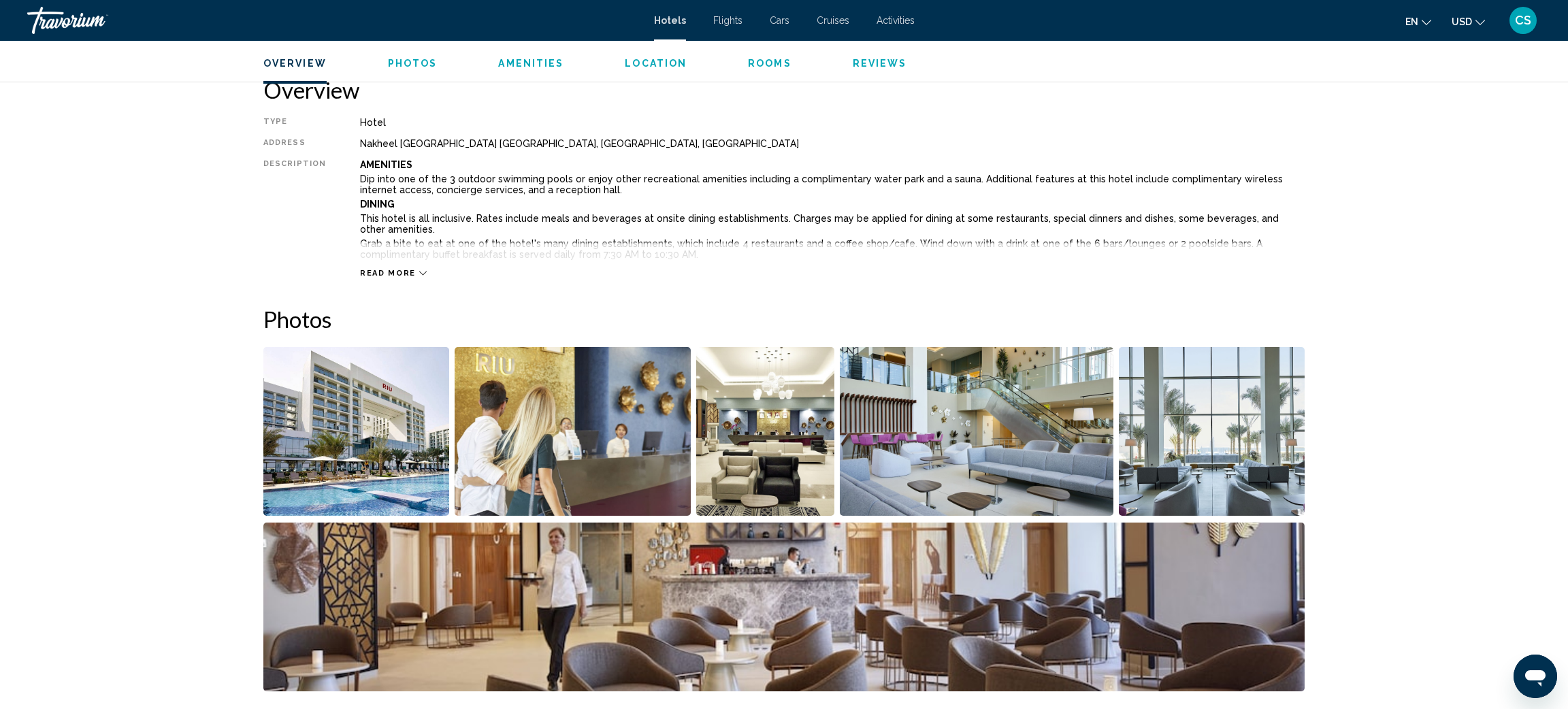
click at [367, 271] on span "Read more" at bounding box center [388, 272] width 56 height 9
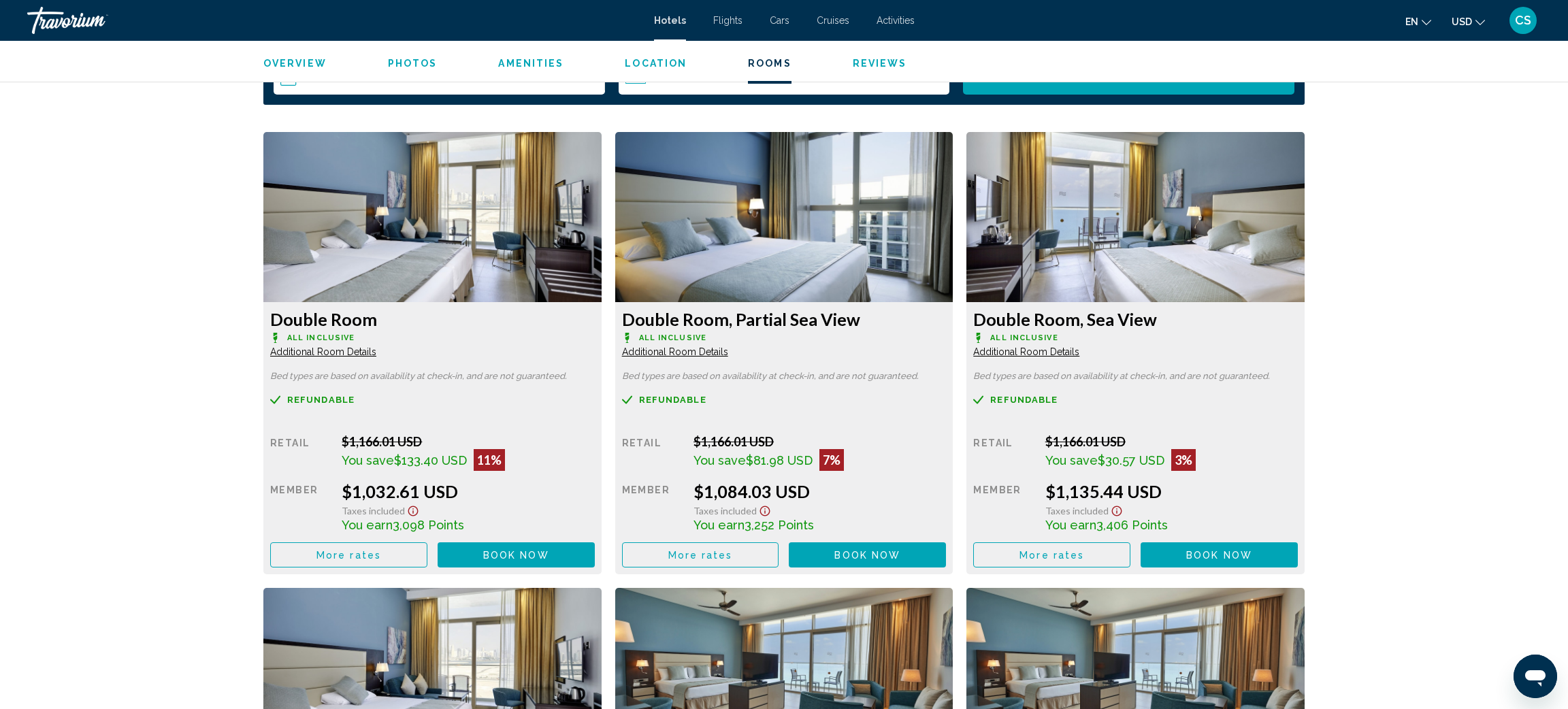
scroll to position [2548, 0]
